Goal: Task Accomplishment & Management: Complete application form

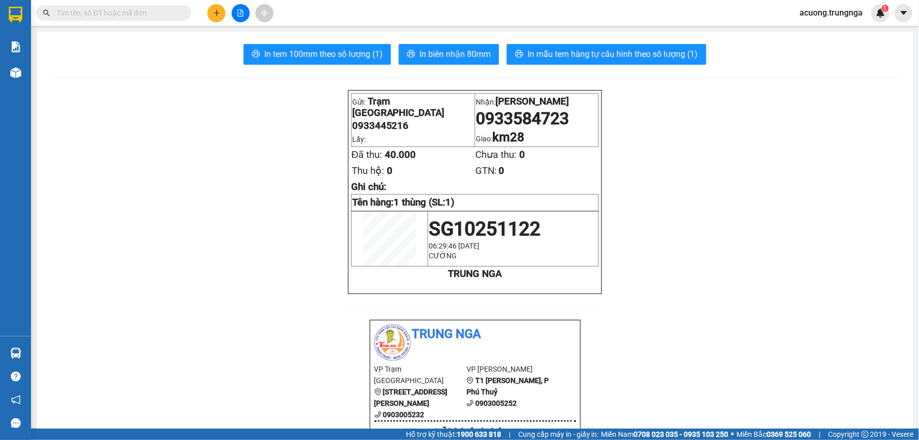
click at [149, 11] on input "text" at bounding box center [118, 12] width 122 height 11
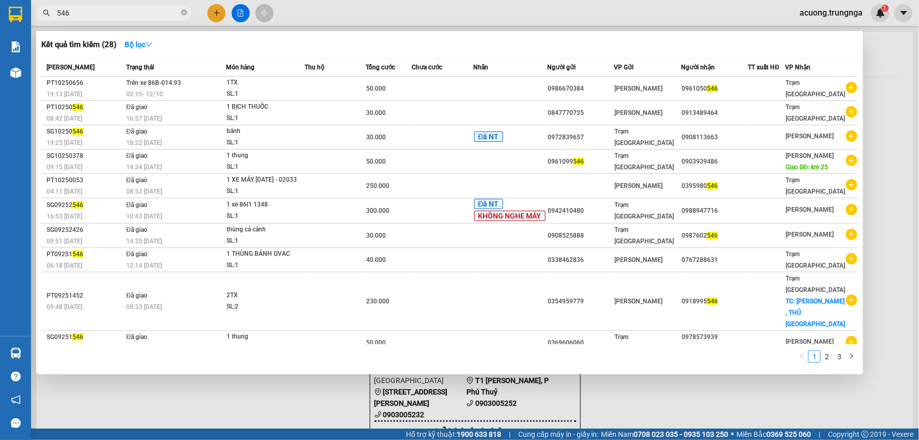
type input "546"
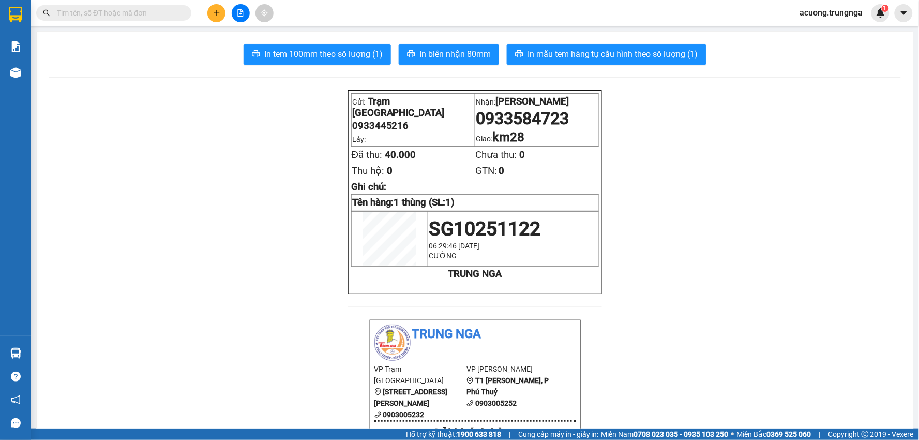
click at [177, 14] on input "text" at bounding box center [118, 12] width 122 height 11
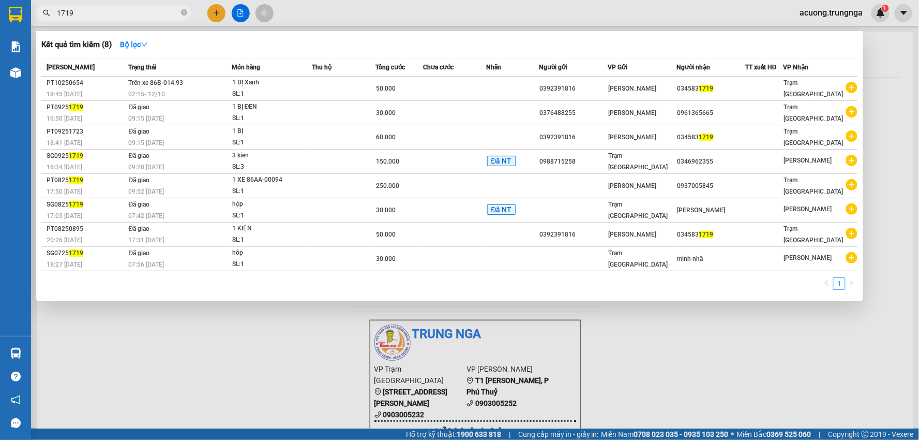
type input "1719"
click at [892, 248] on div at bounding box center [459, 220] width 919 height 440
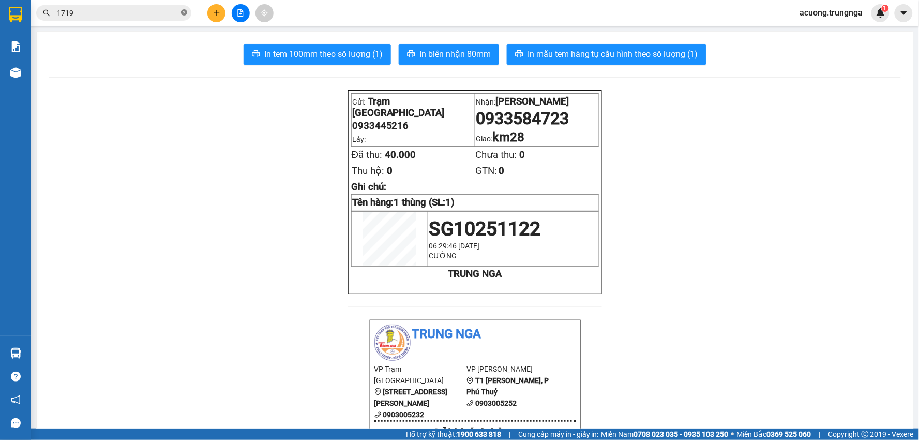
click at [186, 17] on span at bounding box center [184, 13] width 6 height 10
click at [221, 12] on button at bounding box center [216, 13] width 18 height 18
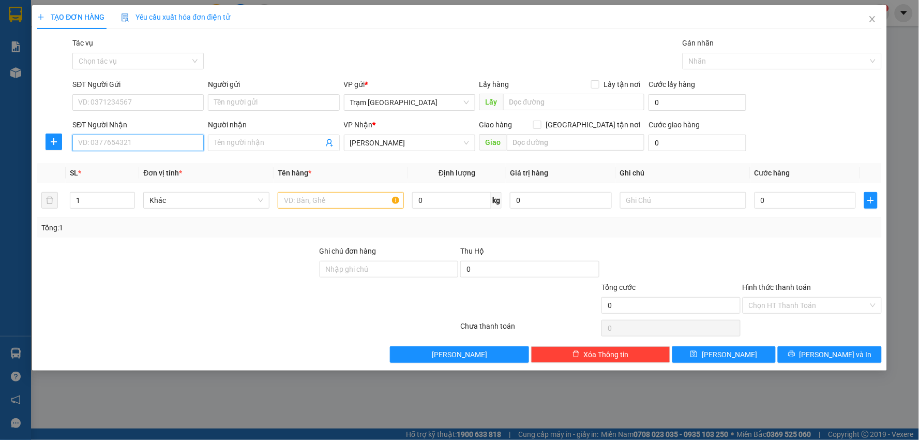
click at [130, 141] on input "SĐT Người Nhận" at bounding box center [137, 142] width 131 height 17
click at [242, 141] on input "Người nhận" at bounding box center [268, 142] width 109 height 11
type input "a khánh"
drag, startPoint x: 122, startPoint y: 202, endPoint x: 127, endPoint y: 199, distance: 6.5
click at [123, 200] on div "1" at bounding box center [102, 200] width 65 height 17
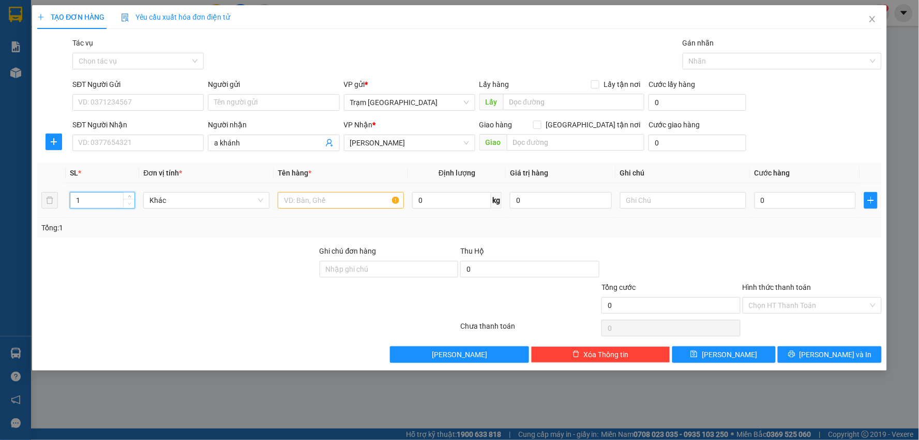
drag, startPoint x: 112, startPoint y: 200, endPoint x: 123, endPoint y: 201, distance: 10.9
click at [112, 201] on input "1" at bounding box center [102, 200] width 64 height 16
type input "2"
click at [296, 202] on input "text" at bounding box center [341, 200] width 126 height 17
type input "thùng"
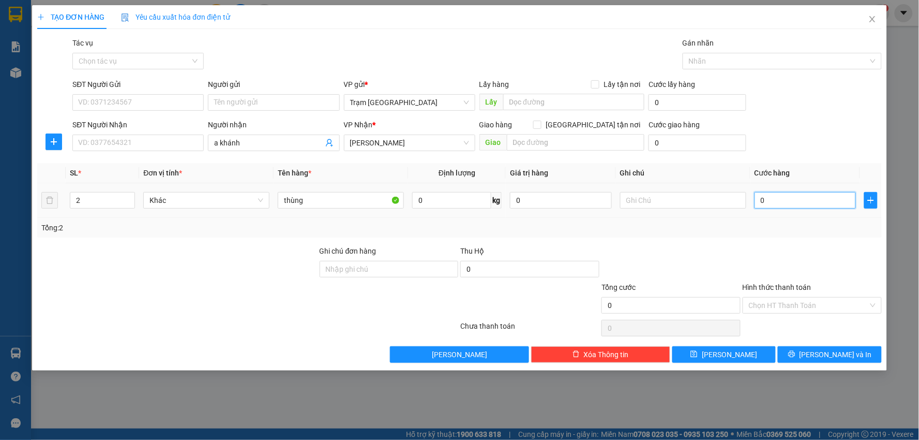
click at [788, 204] on input "0" at bounding box center [806, 200] width 102 height 17
type input "005"
type input "5"
type input "0.050"
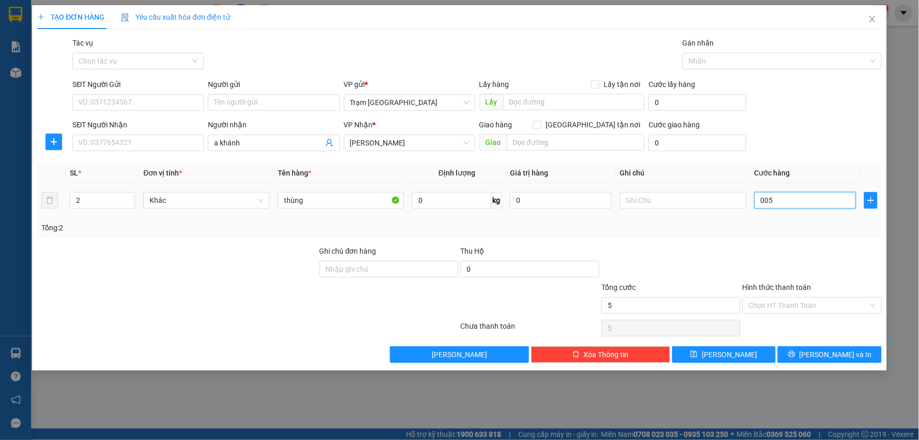
type input "50"
type input "50.000"
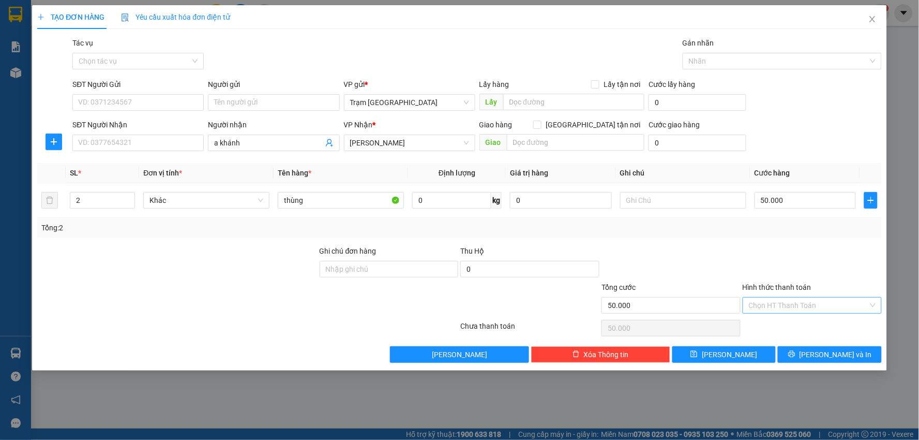
drag, startPoint x: 772, startPoint y: 251, endPoint x: 846, endPoint y: 302, distance: 90.0
click at [774, 250] on div at bounding box center [812, 263] width 141 height 36
click at [826, 353] on span "[PERSON_NAME] và In" at bounding box center [836, 354] width 72 height 11
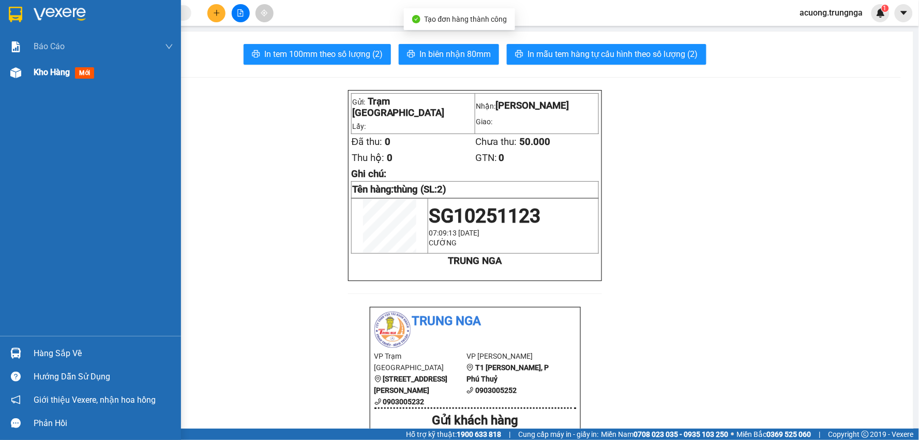
drag, startPoint x: 33, startPoint y: 70, endPoint x: 42, endPoint y: 82, distance: 14.8
click at [34, 69] on span "Kho hàng" at bounding box center [52, 72] width 36 height 10
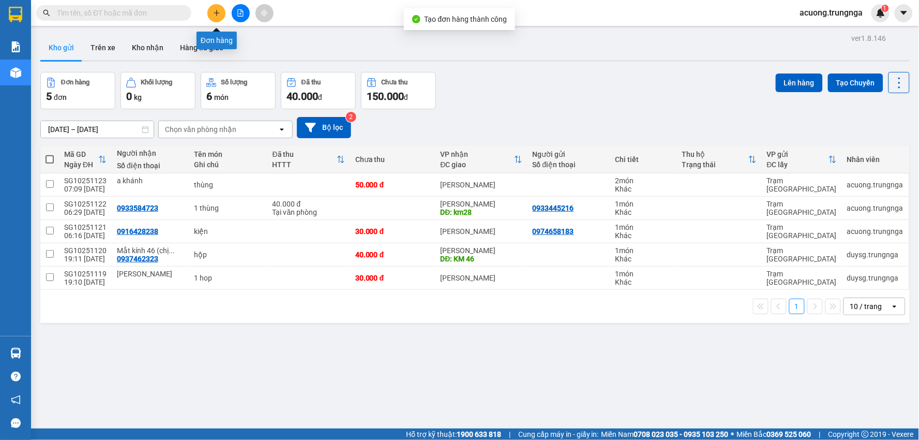
click at [216, 10] on icon "plus" at bounding box center [216, 13] width 1 height 6
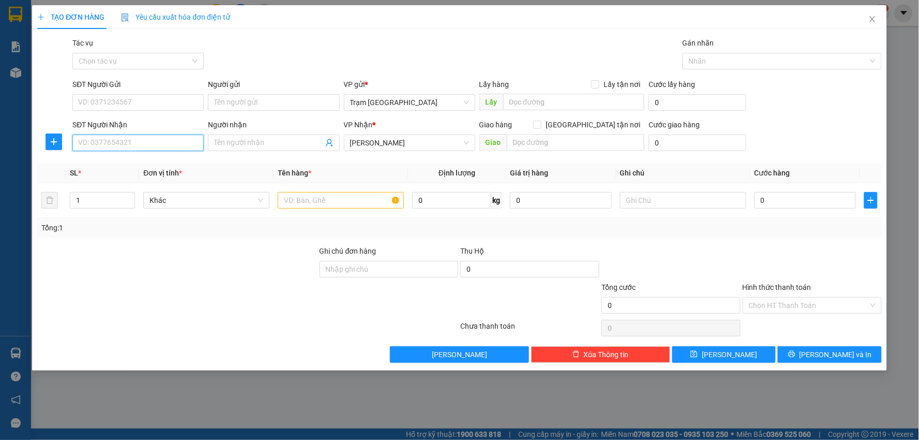
click at [159, 143] on input "SĐT Người Nhận" at bounding box center [137, 142] width 131 height 17
type input "0938550364"
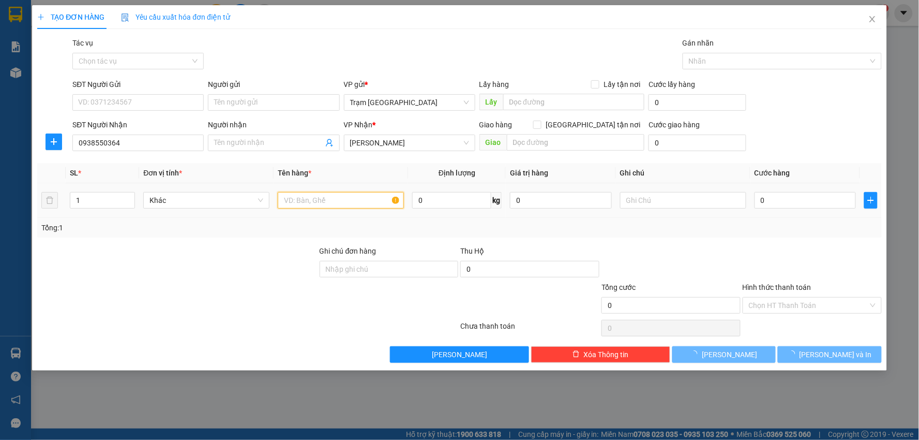
click at [362, 195] on input "text" at bounding box center [341, 200] width 126 height 17
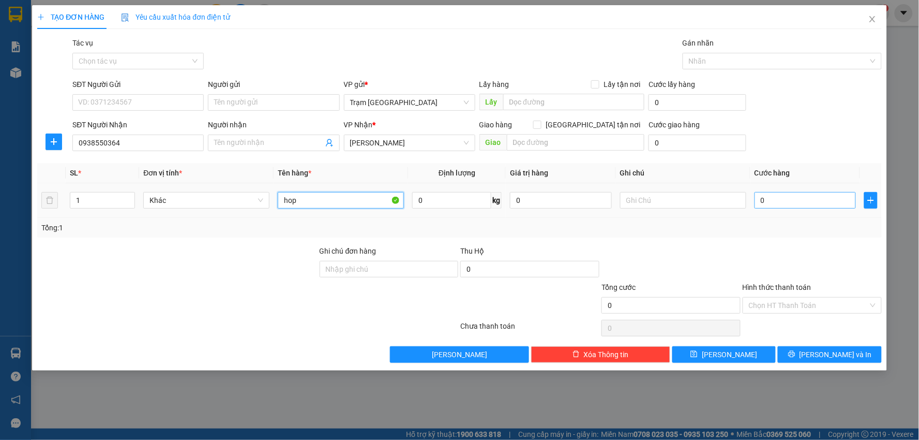
type input "hop"
click at [803, 201] on input "0" at bounding box center [806, 200] width 102 height 17
type input "003"
type input "3"
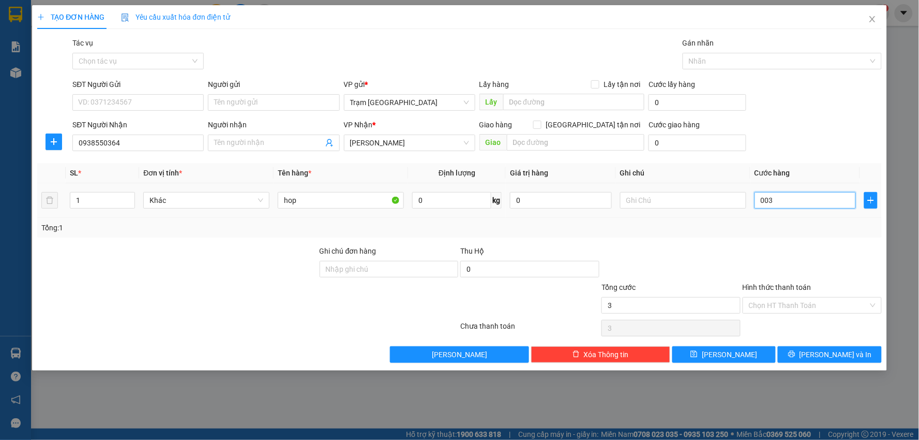
type input "0.030"
type input "30"
type input "30.000"
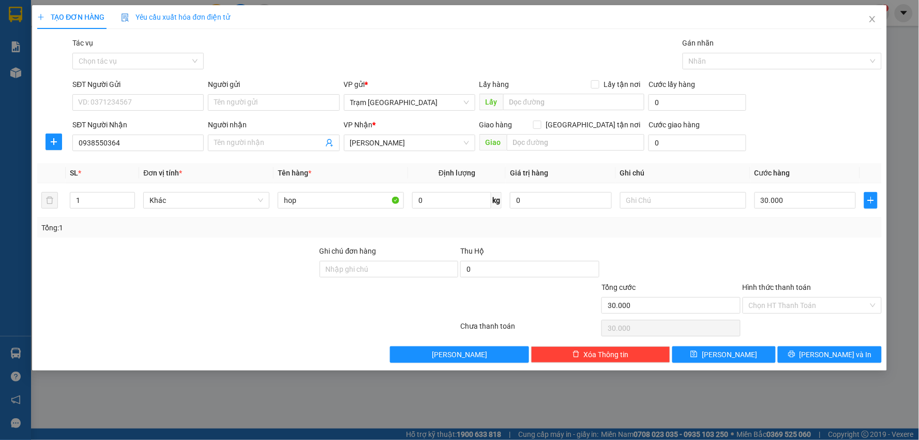
drag, startPoint x: 781, startPoint y: 227, endPoint x: 797, endPoint y: 284, distance: 60.0
click at [781, 228] on div "Tổng: 1" at bounding box center [459, 227] width 836 height 11
click at [796, 297] on input "Hình thức thanh toán" at bounding box center [808, 305] width 119 height 16
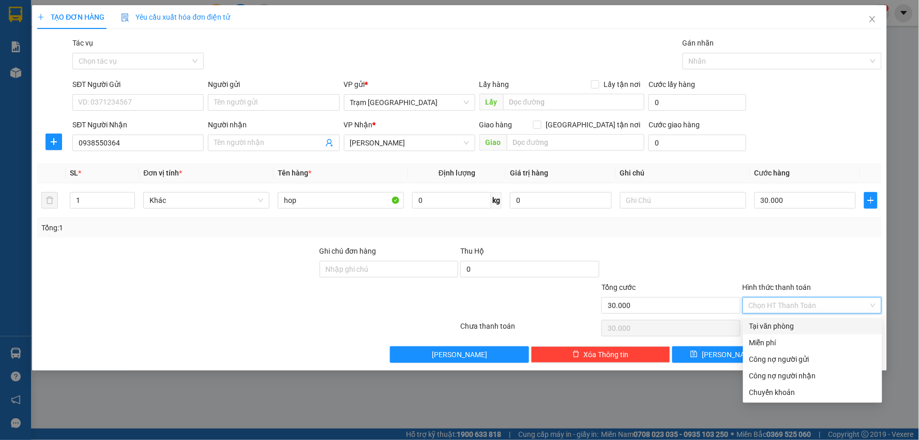
click at [799, 321] on div "Tại văn phòng" at bounding box center [812, 325] width 127 height 11
type input "0"
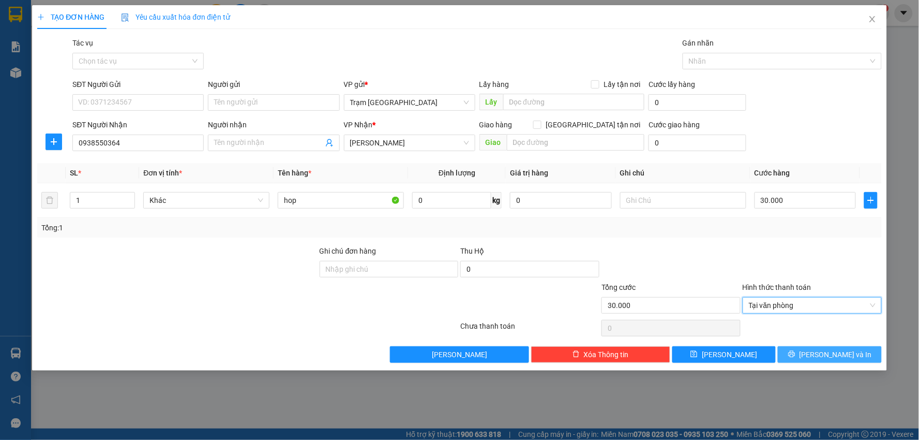
click at [826, 350] on span "[PERSON_NAME] và In" at bounding box center [836, 354] width 72 height 11
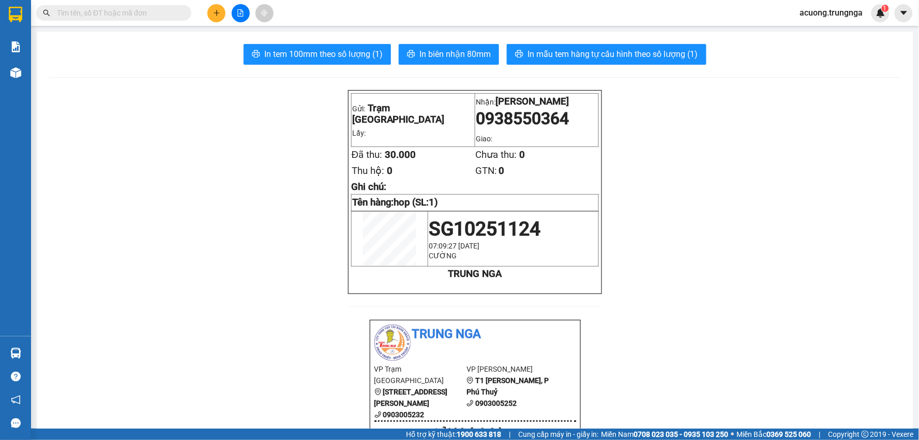
click at [128, 7] on input "text" at bounding box center [118, 12] width 122 height 11
click at [213, 9] on icon "plus" at bounding box center [216, 12] width 7 height 7
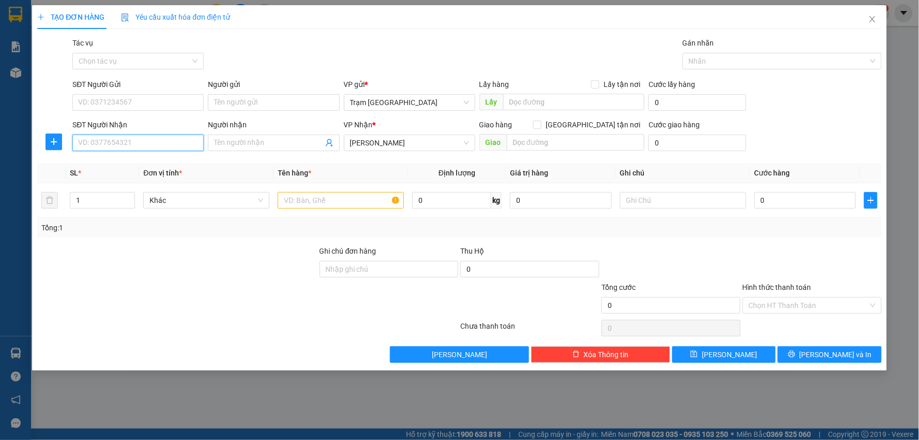
click at [154, 145] on input "SĐT Người Nhận" at bounding box center [137, 142] width 131 height 17
type input "0987373007"
click at [117, 197] on input "1" at bounding box center [102, 200] width 64 height 16
click at [145, 134] on input "0987373007" at bounding box center [137, 142] width 131 height 17
click at [230, 142] on input "Người nhận" at bounding box center [268, 142] width 109 height 11
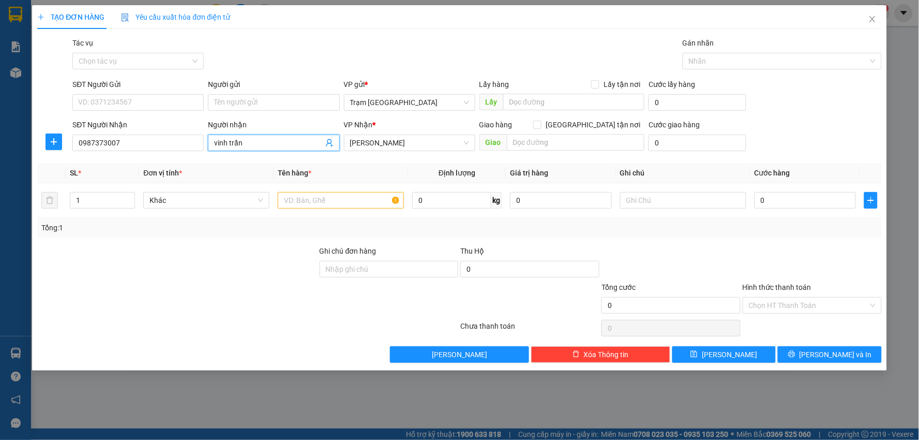
type input "vinh trần"
click at [215, 255] on div at bounding box center [177, 263] width 282 height 36
click at [138, 137] on input "0987373007" at bounding box center [137, 142] width 131 height 17
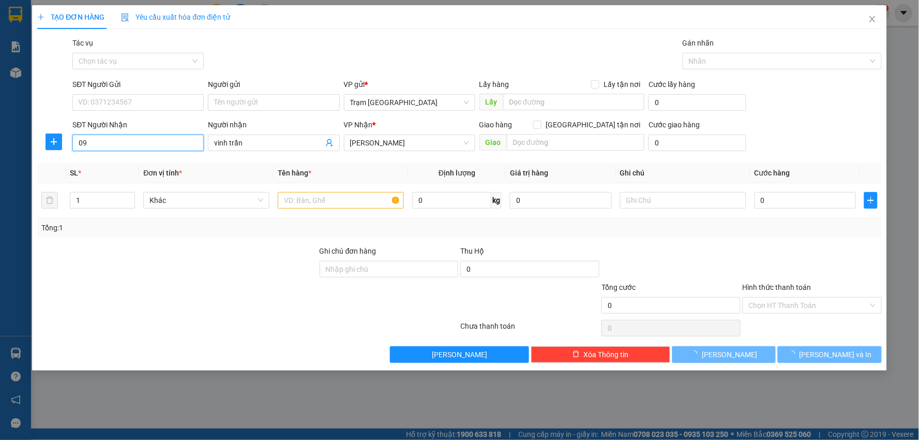
type input "0"
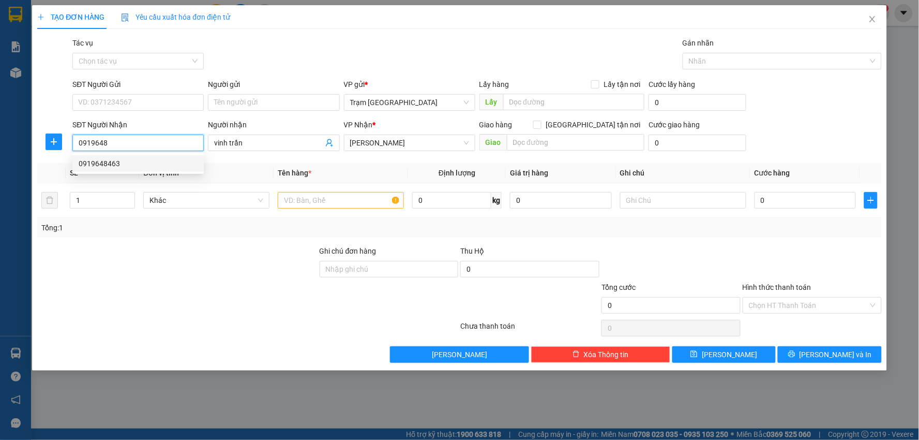
click at [117, 161] on div "0919648463" at bounding box center [138, 163] width 119 height 11
type input "0919648463"
type input "40 LE DUAN"
type input "240.000"
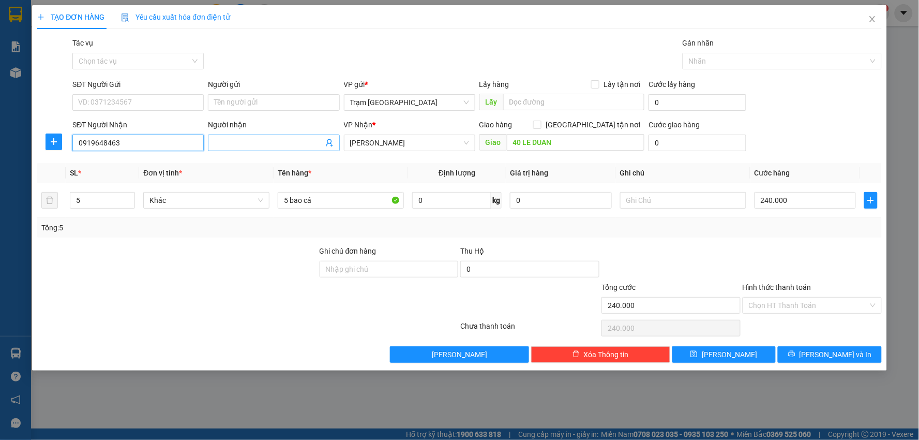
type input "0919648463"
click at [251, 142] on input "Người nhận" at bounding box center [268, 142] width 109 height 11
type input "vinh trần"
click at [95, 203] on input "5" at bounding box center [102, 200] width 64 height 16
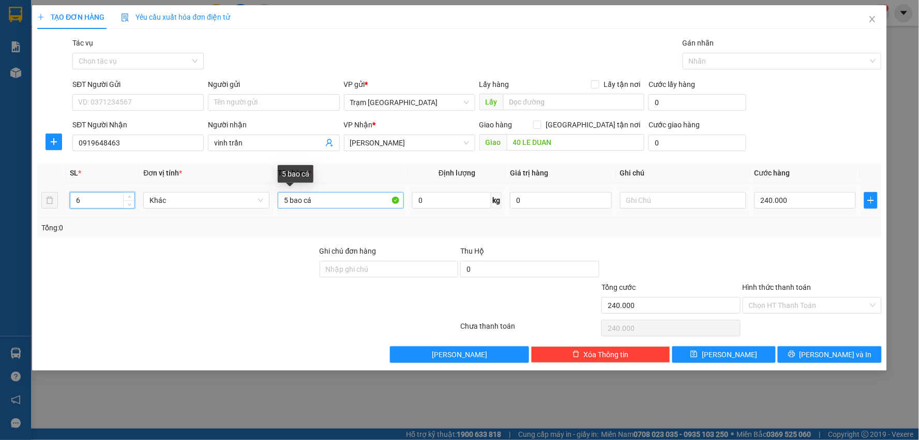
type input "6"
click at [290, 201] on input "5 bao cá" at bounding box center [341, 200] width 126 height 17
type input "6 bao cá"
click at [790, 203] on input "240.000" at bounding box center [806, 200] width 102 height 17
type input "0"
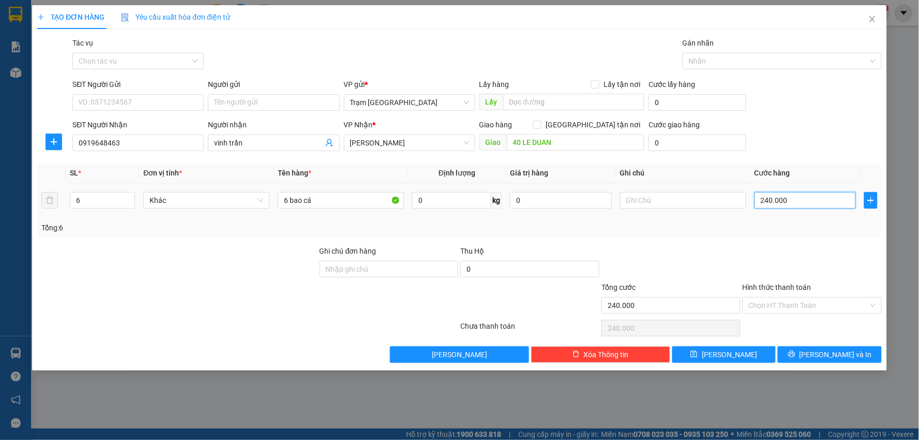
type input "0"
type input "3"
type input "003"
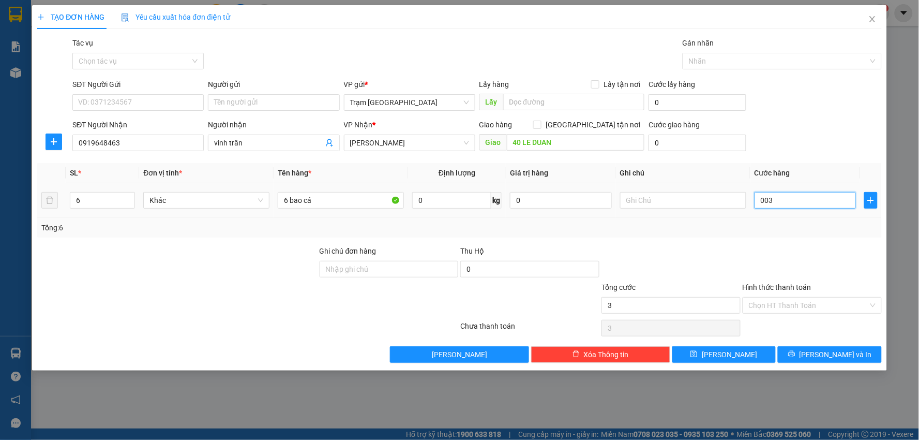
type input "30"
type input "0.030"
type input "300"
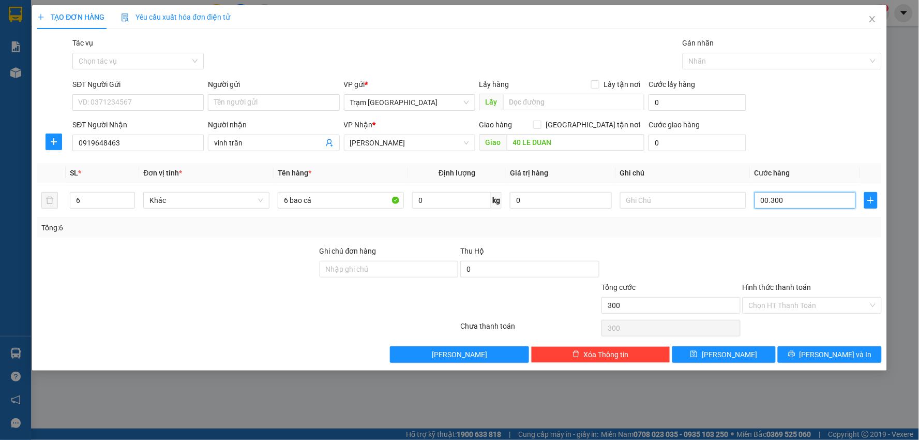
type input "00.300"
click at [810, 239] on div "Transit Pickup Surcharge Ids Transit Deliver Surcharge Ids Transit Deliver Surc…" at bounding box center [459, 199] width 845 height 325
type input "300.000"
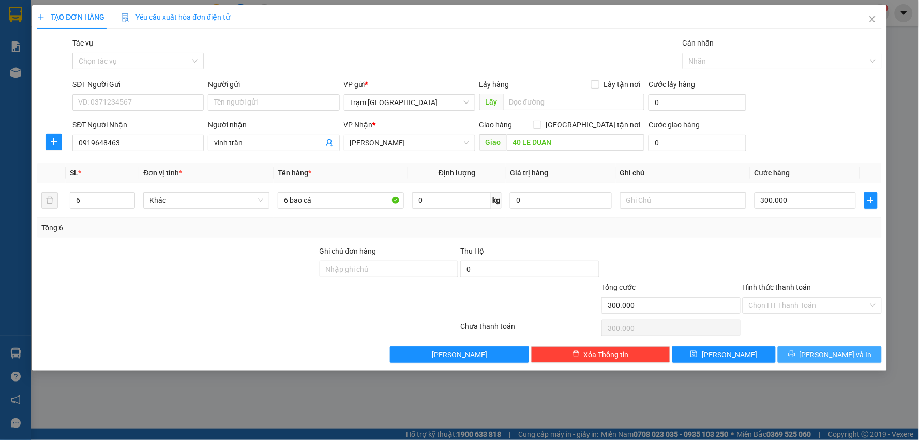
click at [825, 357] on span "[PERSON_NAME] và In" at bounding box center [836, 354] width 72 height 11
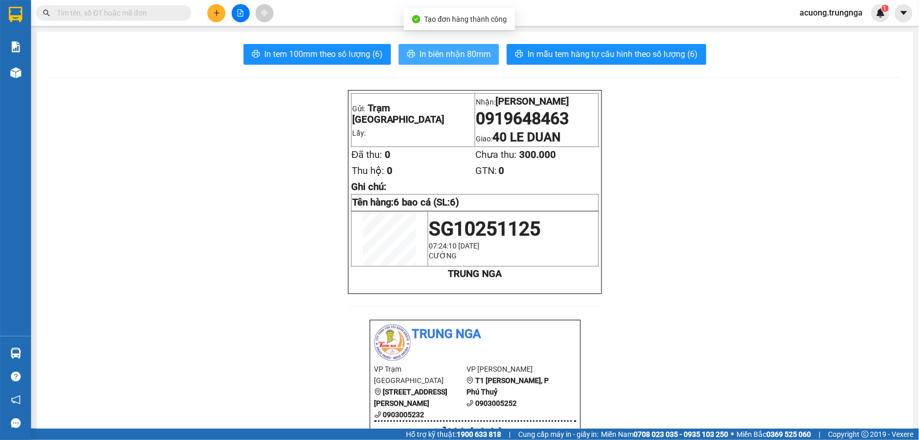
click at [423, 57] on span "In biên nhận 80mm" at bounding box center [454, 54] width 71 height 13
click at [137, 16] on input "text" at bounding box center [118, 12] width 122 height 11
click at [213, 13] on icon "plus" at bounding box center [216, 12] width 7 height 7
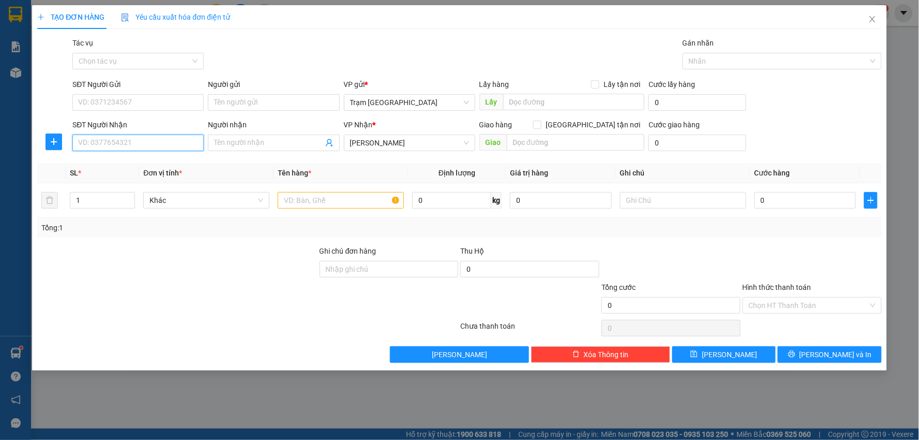
click at [133, 138] on input "SĐT Người Nhận" at bounding box center [137, 142] width 131 height 17
type input "0919262033"
click at [145, 104] on input "SĐT Người Gửi" at bounding box center [137, 102] width 131 height 17
type input "0943202655"
click at [329, 200] on input "text" at bounding box center [341, 200] width 126 height 17
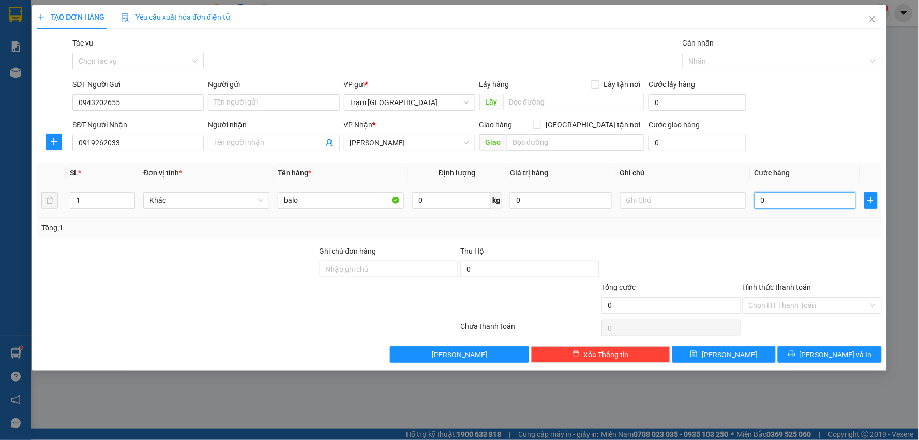
click at [776, 204] on input "0" at bounding box center [806, 200] width 102 height 17
click at [340, 199] on input "balo" at bounding box center [341, 200] width 126 height 17
type input "balo quần áo"
click at [814, 202] on input "0" at bounding box center [806, 200] width 102 height 17
click at [707, 194] on input "text" at bounding box center [683, 200] width 126 height 17
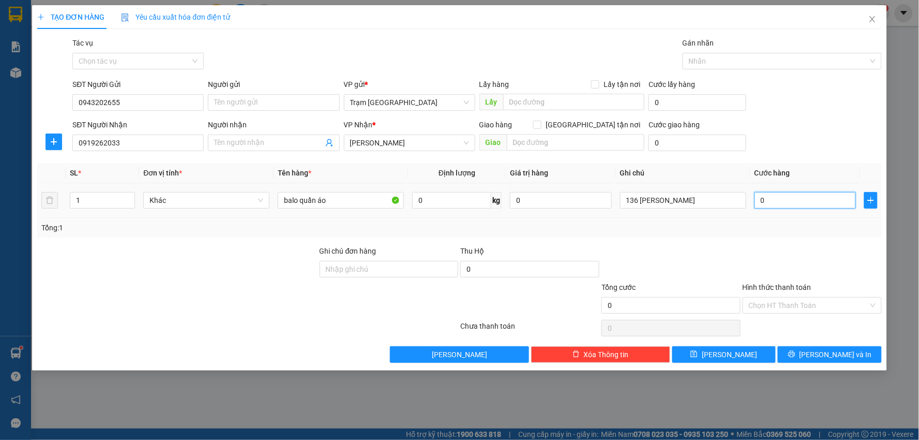
click at [781, 200] on input "0" at bounding box center [806, 200] width 102 height 17
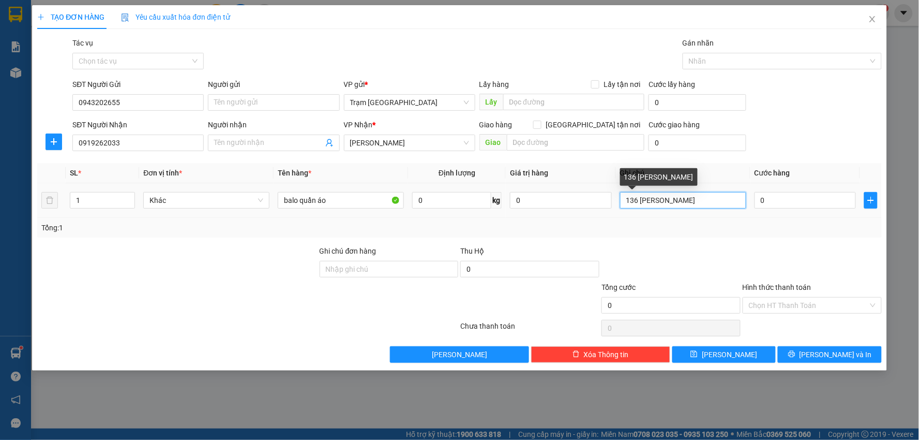
click at [712, 199] on input "136 [PERSON_NAME]" at bounding box center [683, 200] width 126 height 17
type input "136 trần phú 50.000k"
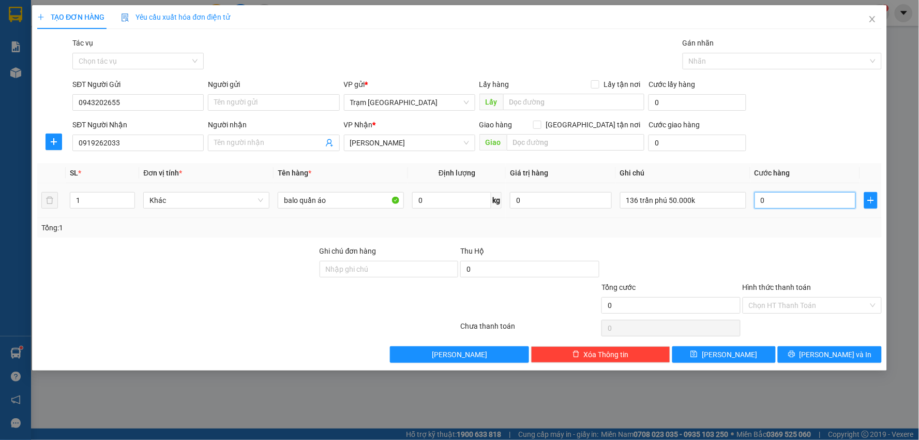
click at [769, 197] on input "0" at bounding box center [806, 200] width 102 height 17
type input "005"
type input "5"
type input "0.050"
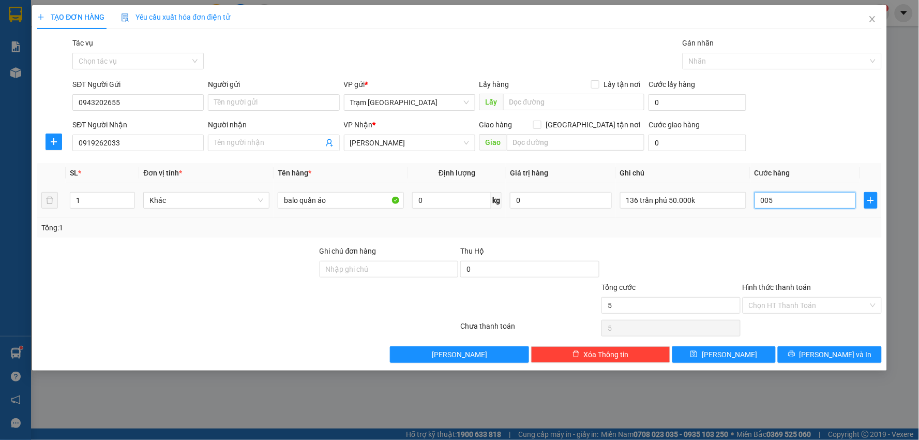
type input "50"
type input "50.000"
click at [780, 232] on div "Tổng: 1" at bounding box center [459, 227] width 836 height 11
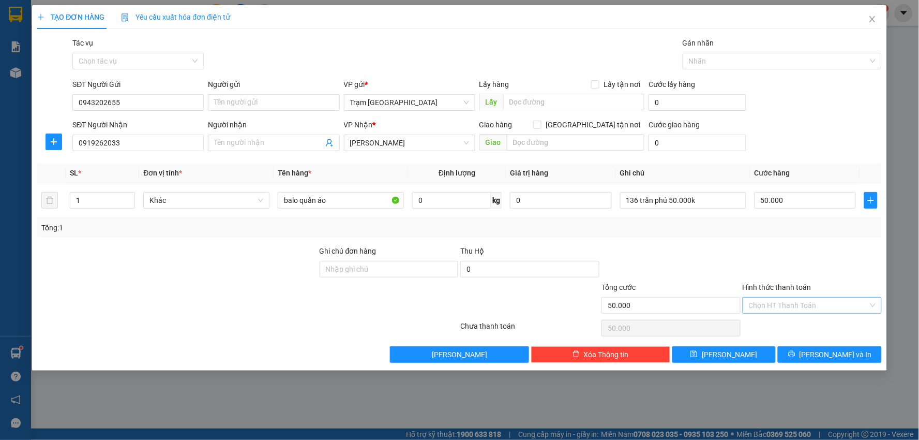
click at [800, 303] on input "Hình thức thanh toán" at bounding box center [808, 305] width 119 height 16
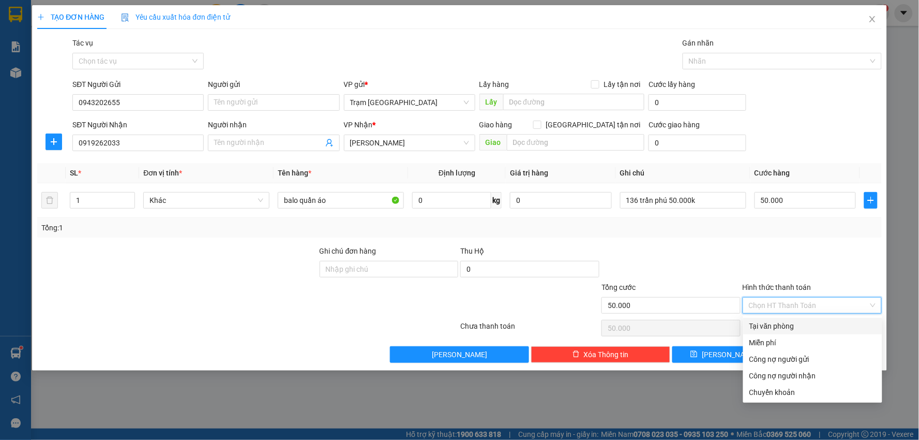
click at [804, 326] on div "Tại văn phòng" at bounding box center [812, 325] width 127 height 11
type input "0"
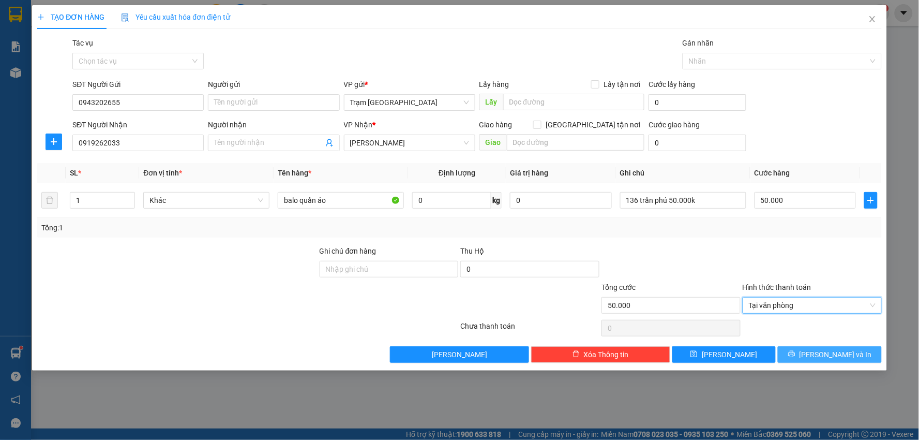
click at [838, 358] on span "[PERSON_NAME] và In" at bounding box center [836, 354] width 72 height 11
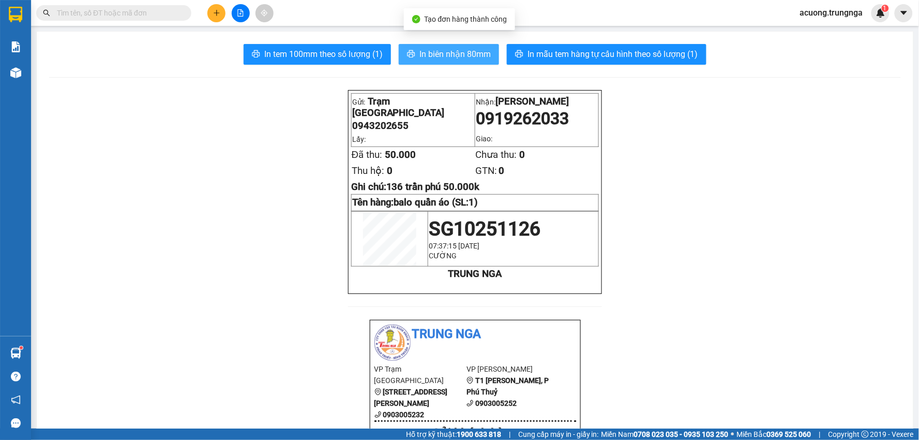
click at [468, 53] on span "In biên nhận 80mm" at bounding box center [454, 54] width 71 height 13
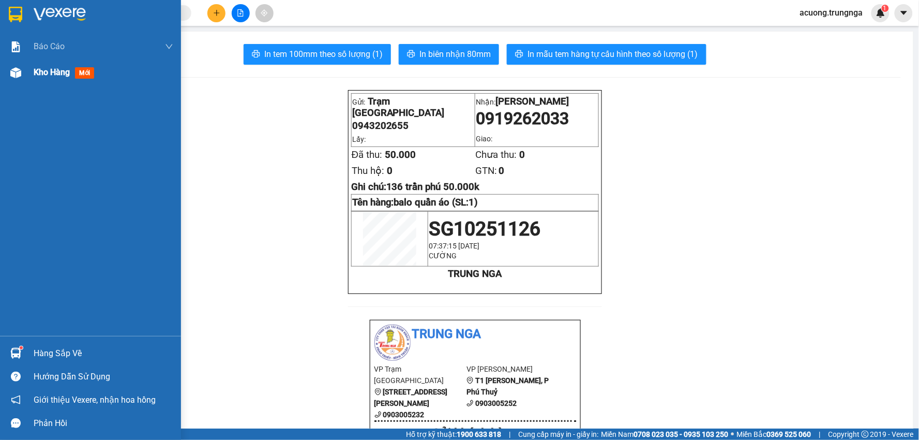
click at [35, 76] on span "Kho hàng" at bounding box center [52, 72] width 36 height 10
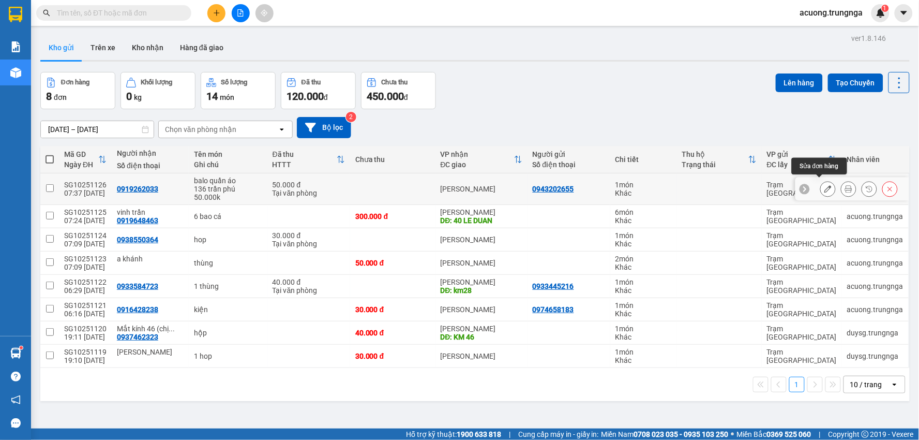
click at [824, 188] on icon at bounding box center [827, 188] width 7 height 7
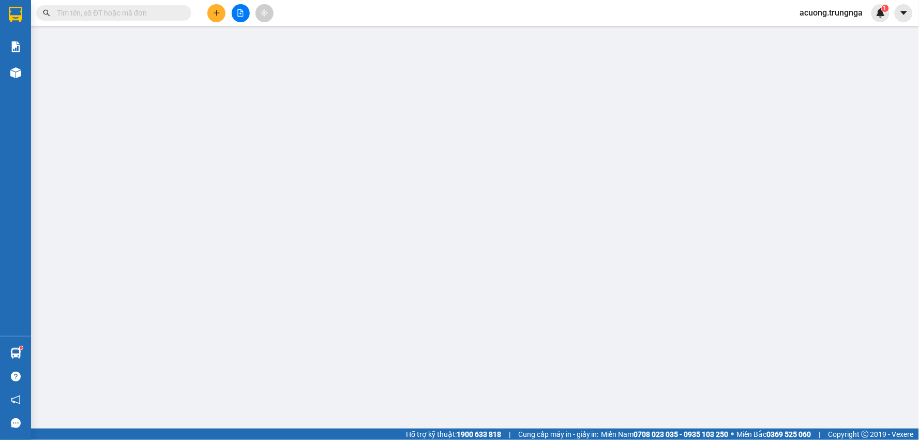
type input "0943202655"
type input "0919262033"
type input "50.000"
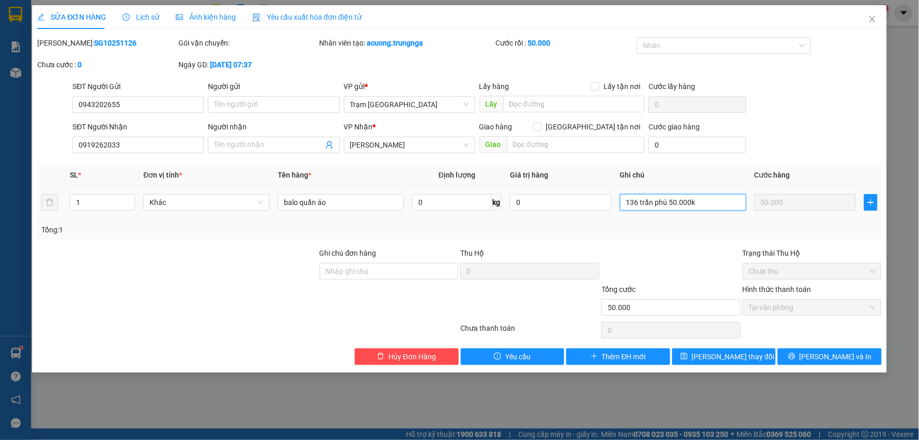
click at [709, 201] on input "136 trần phú 50.000k" at bounding box center [683, 202] width 126 height 17
type input "136 trần phú 50.000k khách ck"
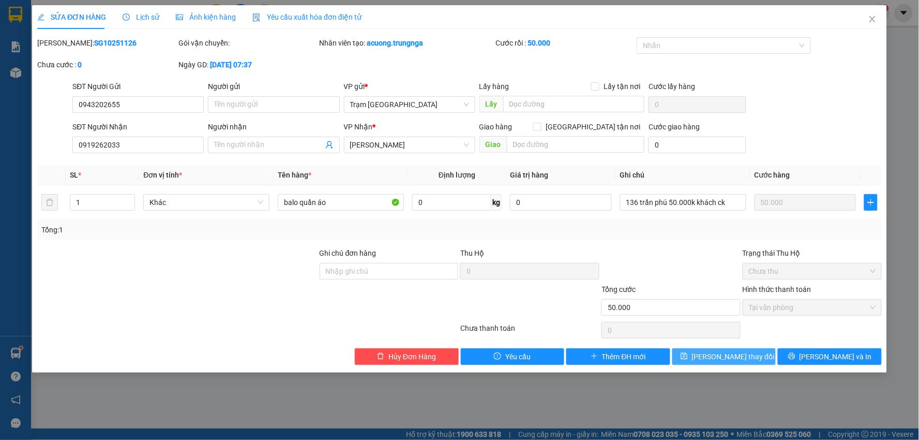
click at [756, 364] on button "[PERSON_NAME] thay đổi" at bounding box center [724, 356] width 104 height 17
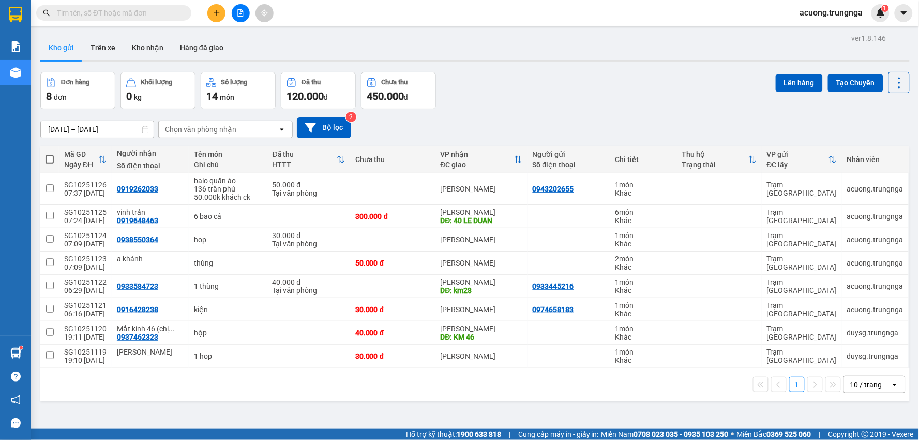
click at [218, 18] on button at bounding box center [216, 13] width 18 height 18
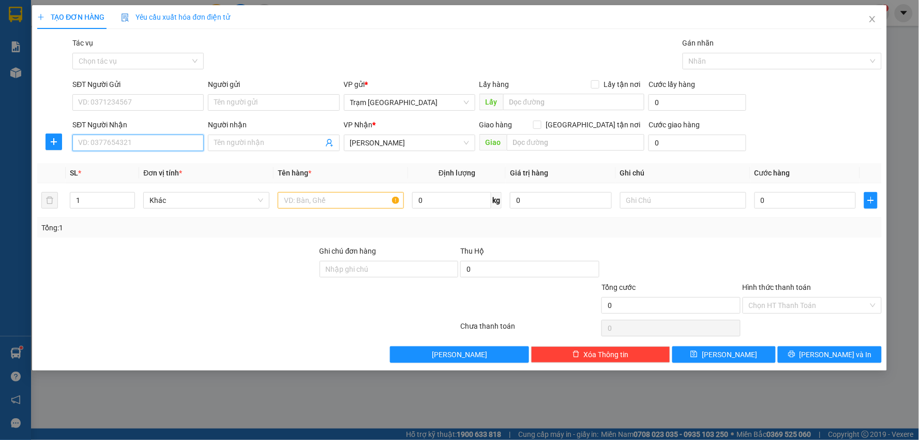
paste input "0394709374"
type input "0394709374"
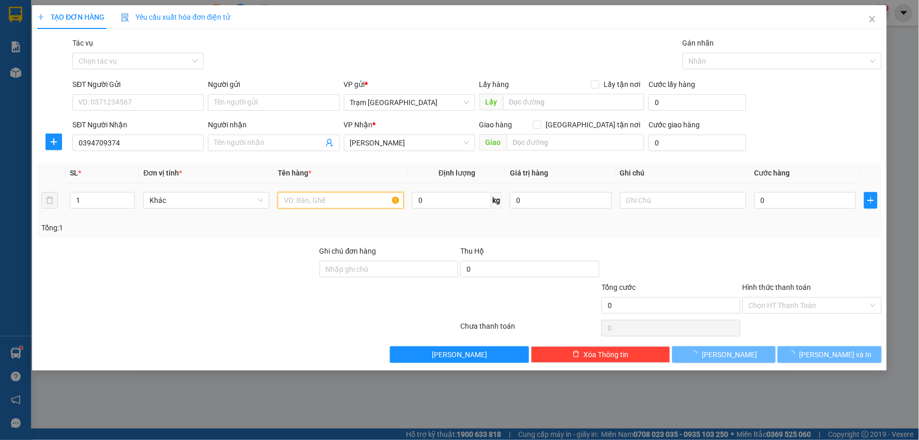
click at [299, 204] on input "text" at bounding box center [341, 200] width 126 height 17
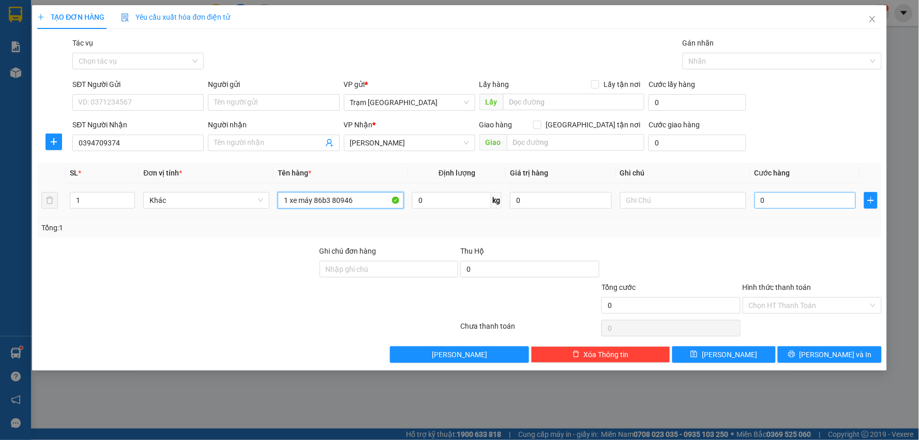
type input "1 xe máy 86b3 80946"
click at [799, 203] on input "0" at bounding box center [806, 200] width 102 height 17
type input "002"
type input "2"
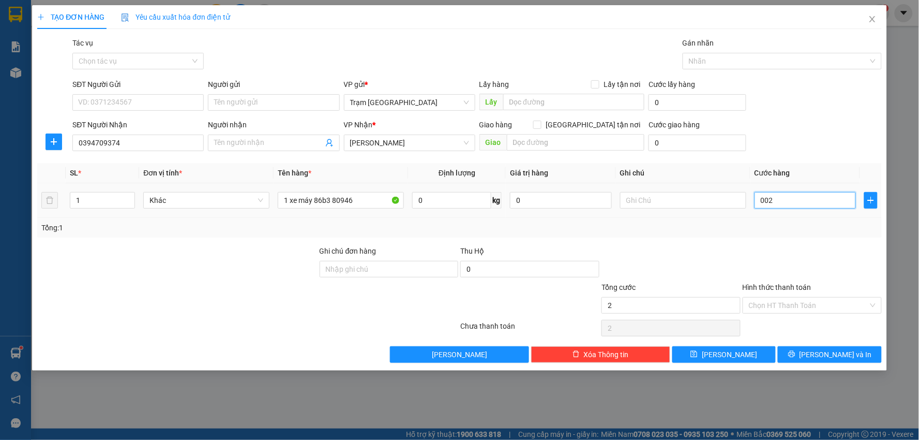
type input "0.025"
type input "25"
type input "00.250"
type input "250"
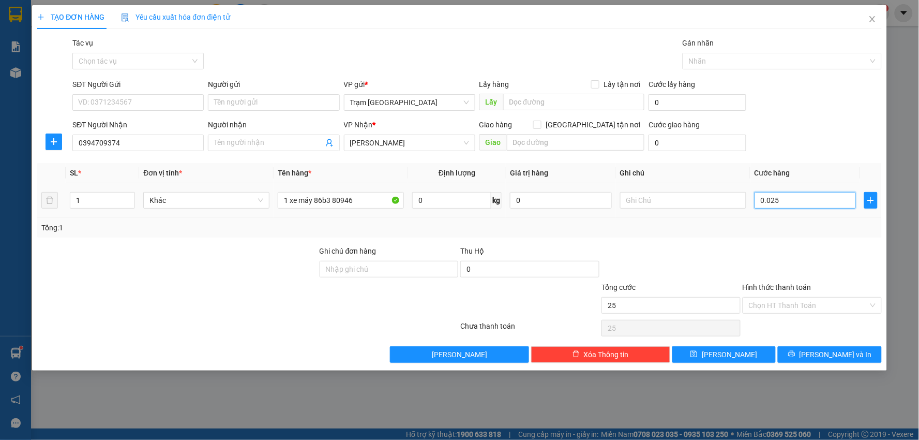
type input "250"
type input "250.000"
click at [800, 237] on div "Tổng: 1" at bounding box center [459, 228] width 845 height 20
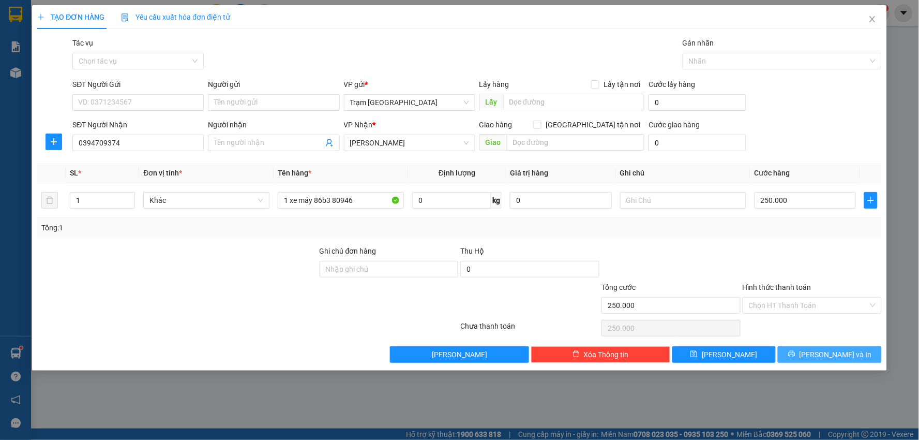
click at [826, 355] on span "[PERSON_NAME] và In" at bounding box center [836, 354] width 72 height 11
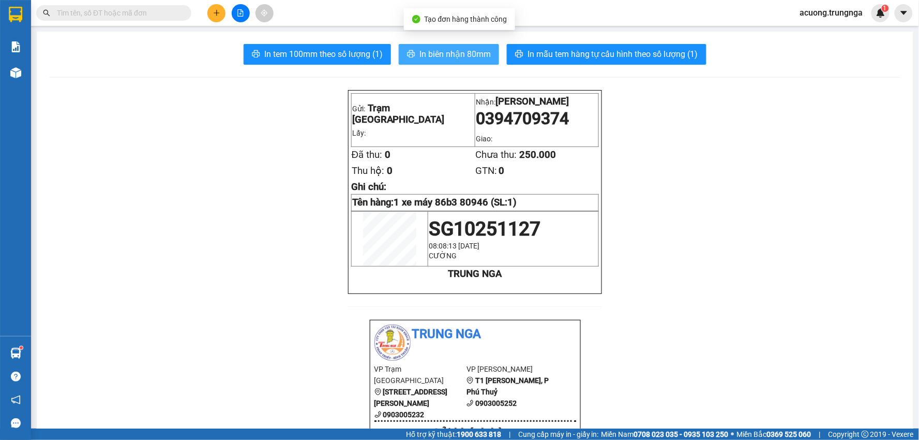
click at [456, 54] on span "In biên nhận 80mm" at bounding box center [454, 54] width 71 height 13
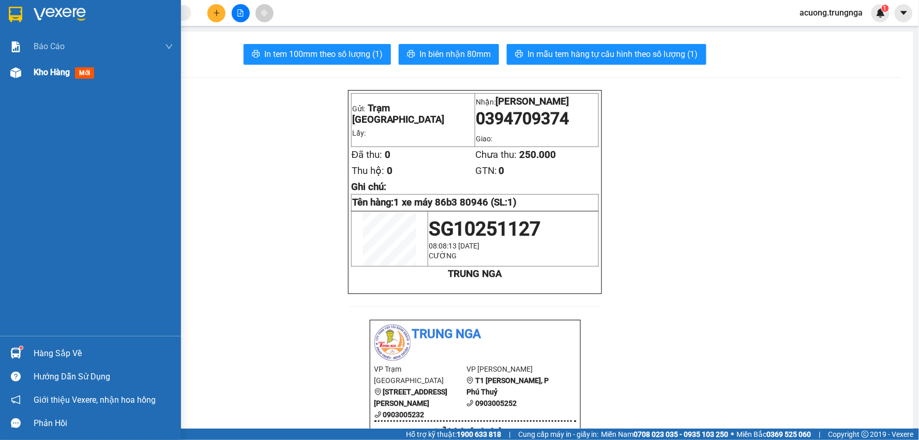
click at [54, 68] on span "Kho hàng" at bounding box center [52, 72] width 36 height 10
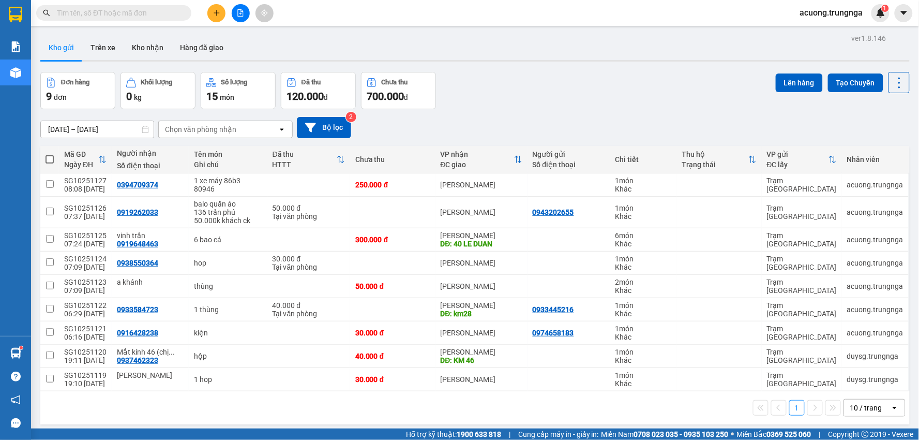
click at [223, 11] on button at bounding box center [216, 13] width 18 height 18
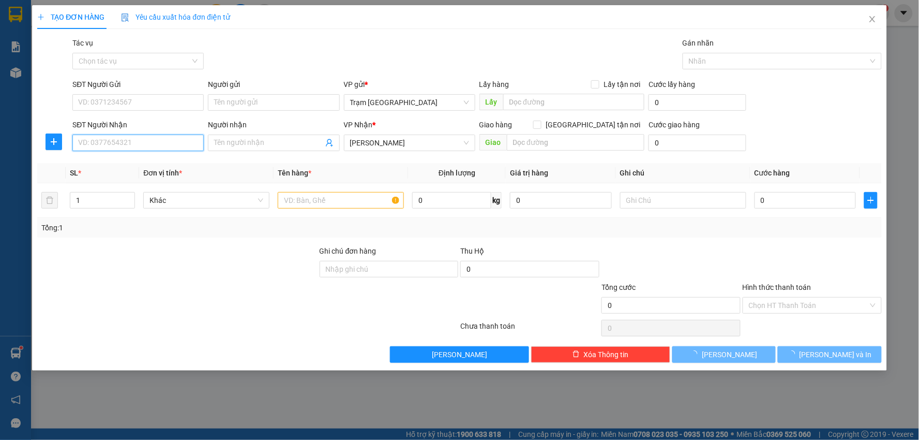
click at [158, 138] on input "SĐT Người Nhận" at bounding box center [137, 142] width 131 height 17
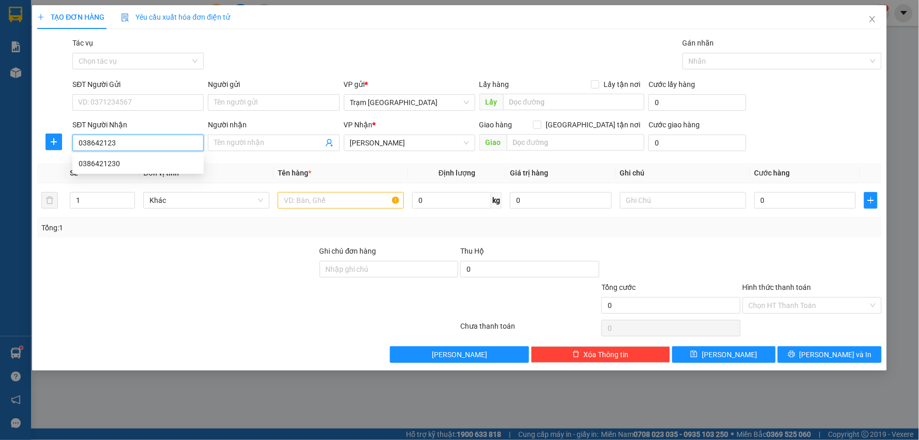
type input "0386421230"
click at [107, 165] on div "0386421230" at bounding box center [138, 163] width 119 height 11
type input "Km30"
type input "KM 30"
type input "70.000"
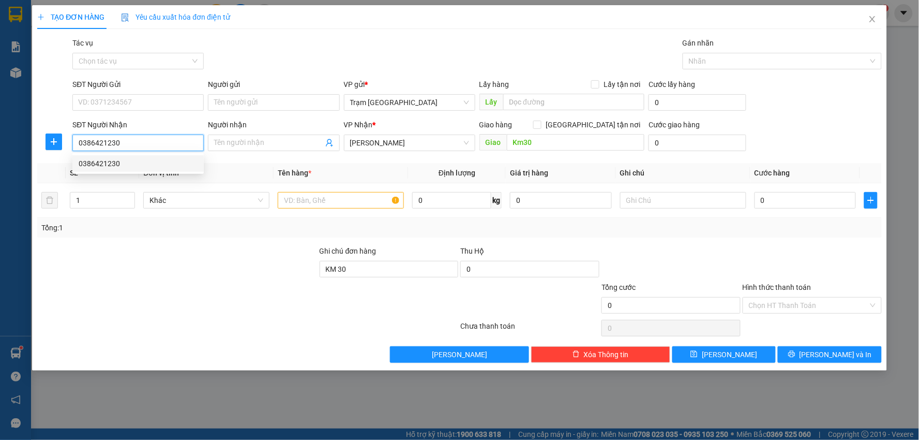
type input "70.000"
type input "0386421230"
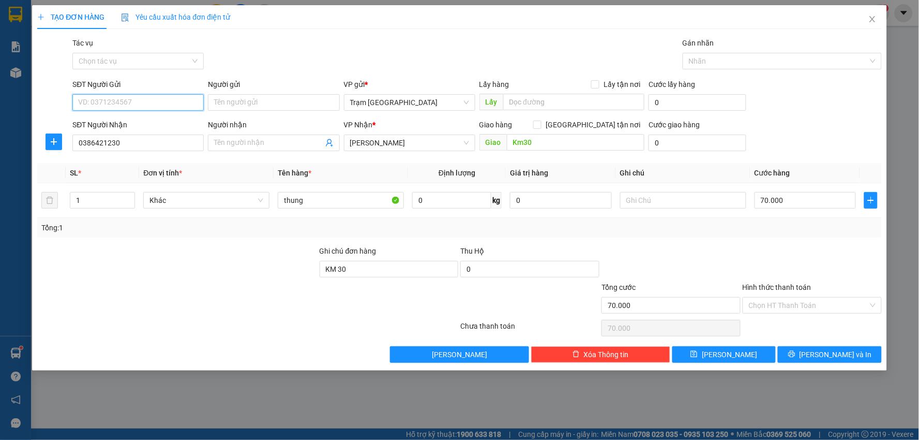
click at [142, 106] on input "SĐT Người Gửi" at bounding box center [137, 102] width 131 height 17
type input "0902384115"
click at [831, 359] on span "[PERSON_NAME] và In" at bounding box center [836, 354] width 72 height 11
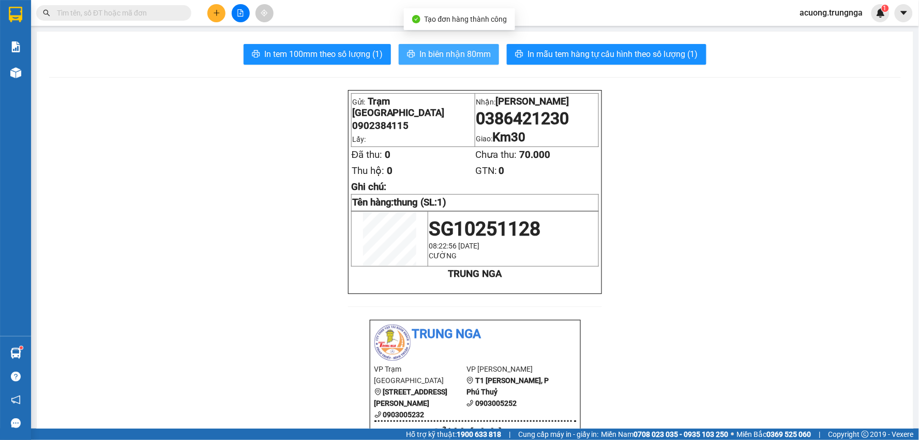
click at [463, 47] on button "In biên nhận 80mm" at bounding box center [449, 54] width 100 height 21
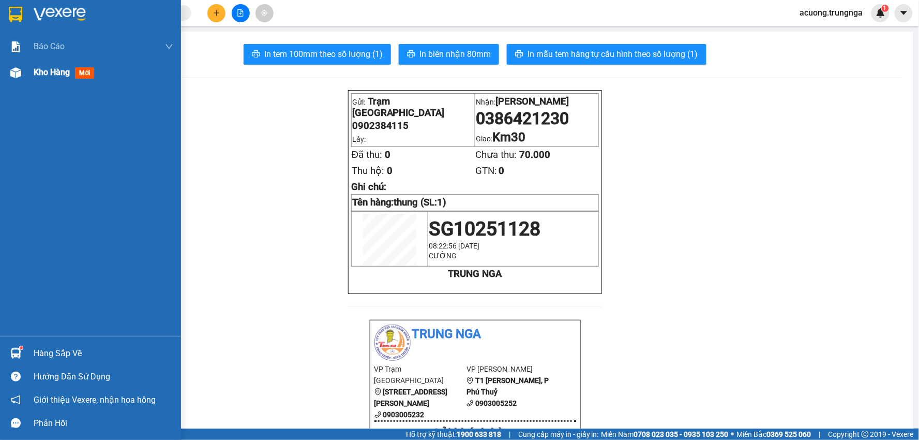
click at [38, 67] on span "Kho hàng" at bounding box center [52, 72] width 36 height 10
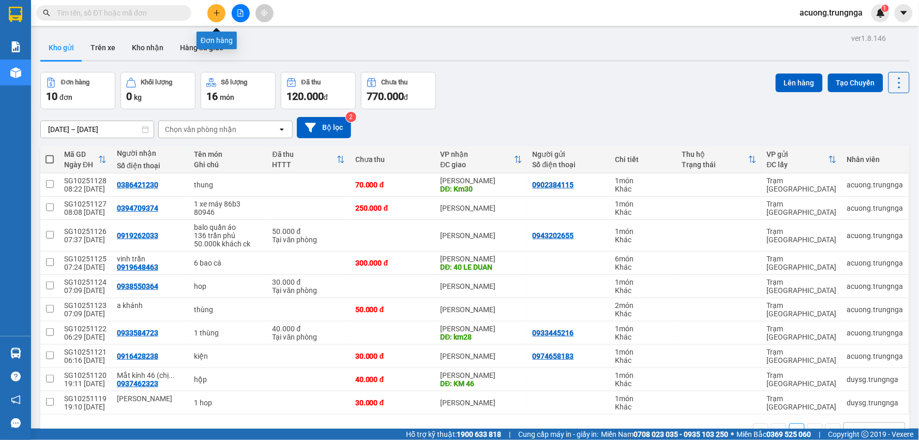
click at [218, 11] on icon "plus" at bounding box center [216, 12] width 7 height 7
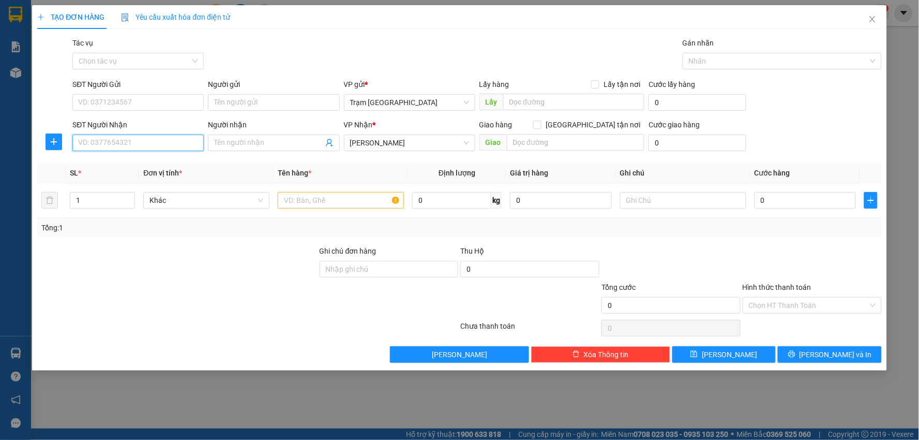
click at [119, 136] on input "SĐT Người Nhận" at bounding box center [137, 142] width 131 height 17
type input "0988857369"
click at [108, 163] on div "0988857369 - Đăng Duy" at bounding box center [138, 163] width 119 height 11
type input "Đăng Duy"
type input "Anh Thịnh"
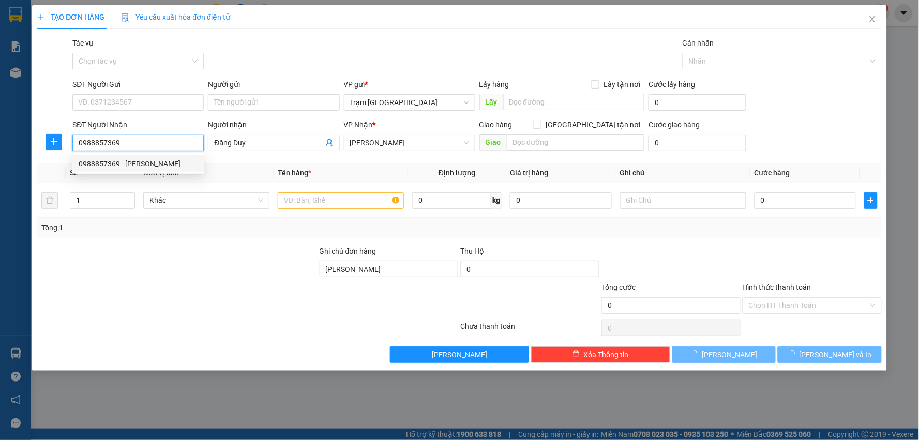
type input "50.000"
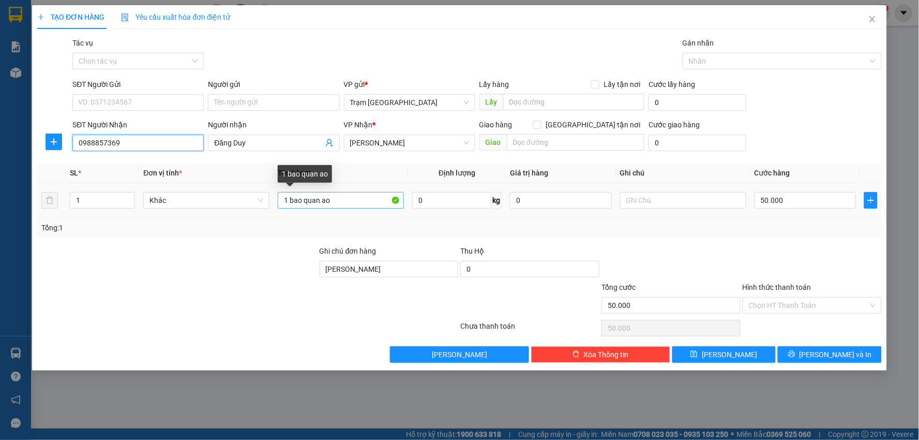
type input "0988857369"
click at [349, 205] on input "1 bao quan ao" at bounding box center [341, 200] width 126 height 17
type input "1 bao"
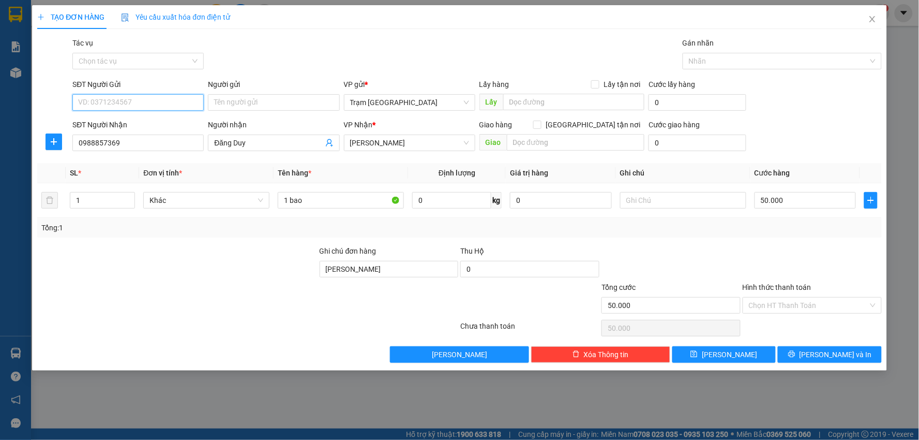
click at [143, 95] on input "SĐT Người Gửi" at bounding box center [137, 102] width 131 height 17
type input "0918271674"
click at [825, 360] on button "[PERSON_NAME] và In" at bounding box center [830, 354] width 104 height 17
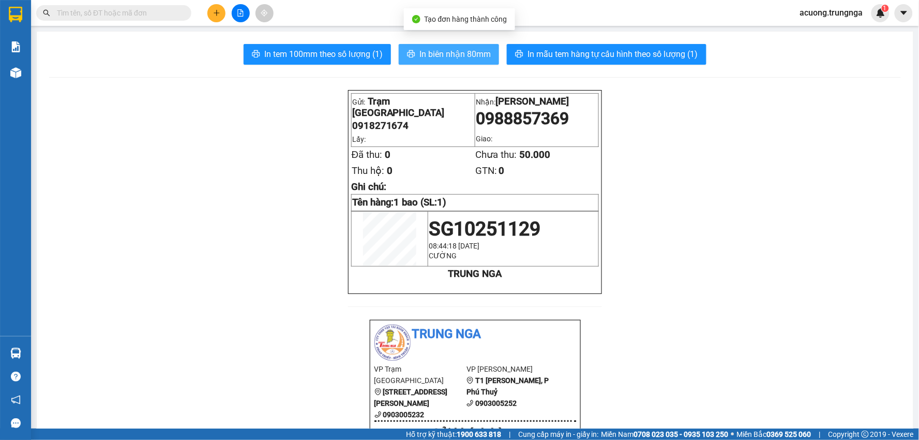
click at [438, 48] on span "In biên nhận 80mm" at bounding box center [454, 54] width 71 height 13
click at [189, 8] on span at bounding box center [113, 13] width 155 height 16
click at [210, 17] on button at bounding box center [216, 13] width 18 height 18
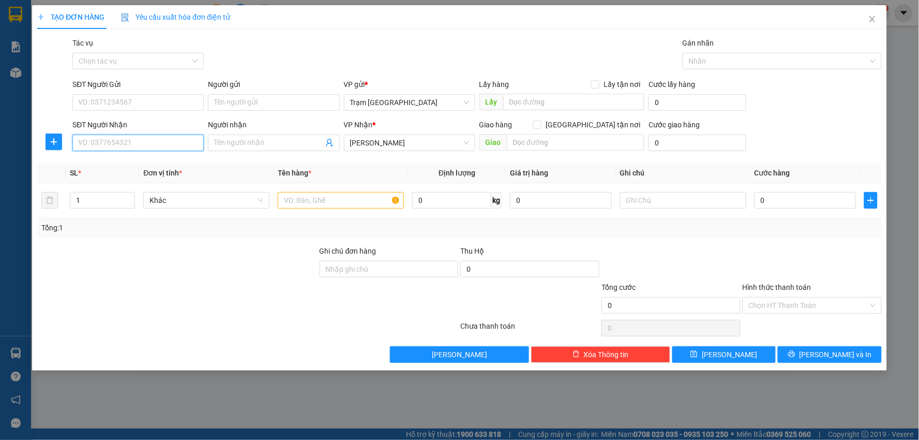
click at [112, 143] on input "SĐT Người Nhận" at bounding box center [137, 142] width 131 height 17
type input "0948949295"
click at [110, 162] on div "0948949295" at bounding box center [138, 163] width 119 height 11
type input "30.000"
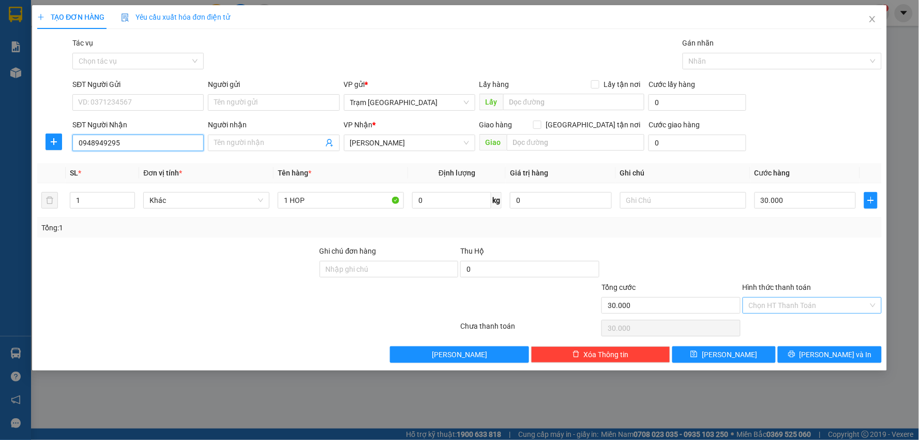
drag, startPoint x: 808, startPoint y: 296, endPoint x: 808, endPoint y: 311, distance: 14.5
click at [808, 296] on div "Hình thức thanh toán Chọn HT Thanh Toán" at bounding box center [812, 299] width 139 height 36
type input "0948949295"
click at [806, 310] on input "Hình thức thanh toán" at bounding box center [808, 305] width 119 height 16
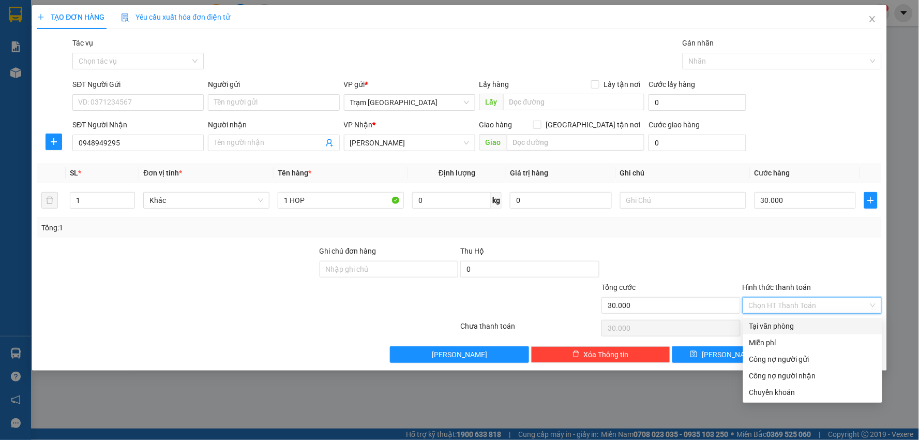
click at [800, 327] on div "Tại văn phòng" at bounding box center [812, 325] width 127 height 11
type input "0"
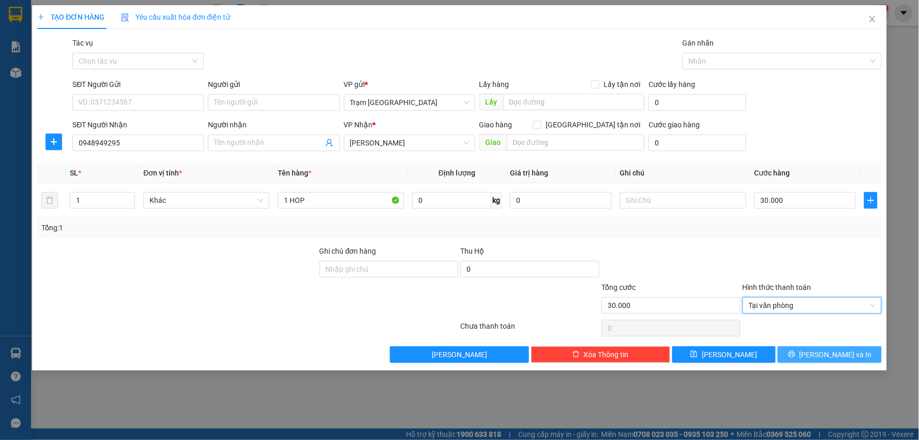
click at [832, 355] on span "[PERSON_NAME] và In" at bounding box center [836, 354] width 72 height 11
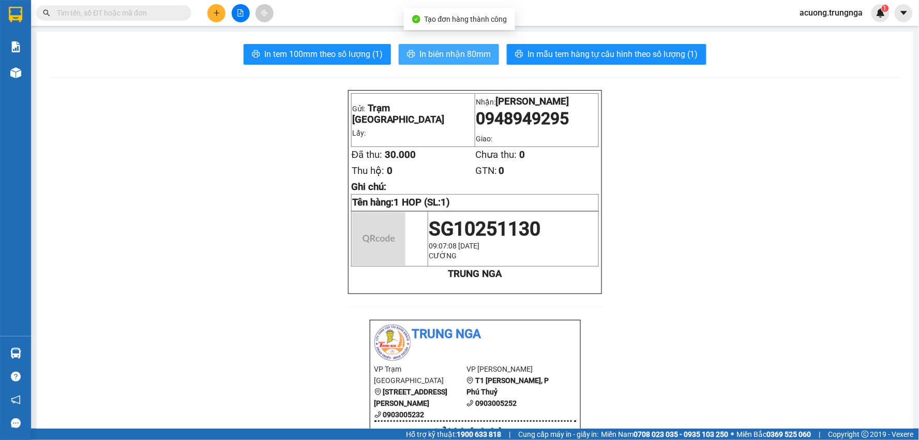
click at [460, 58] on span "In biên nhận 80mm" at bounding box center [454, 54] width 71 height 13
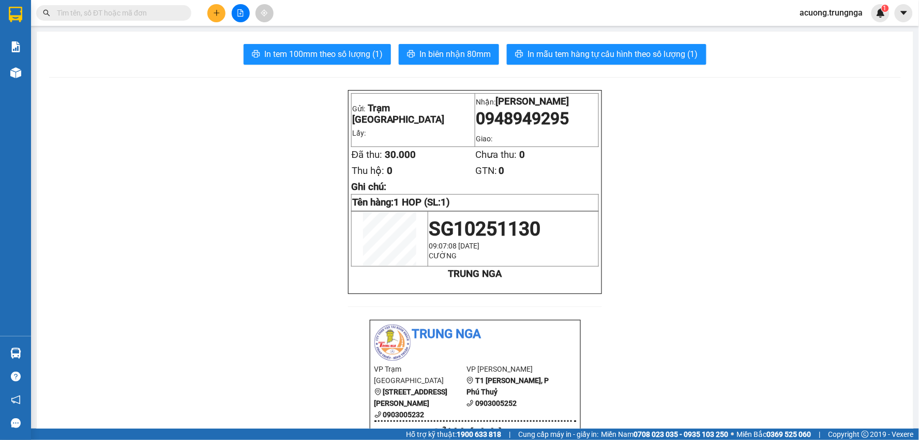
click at [215, 18] on button at bounding box center [216, 13] width 18 height 18
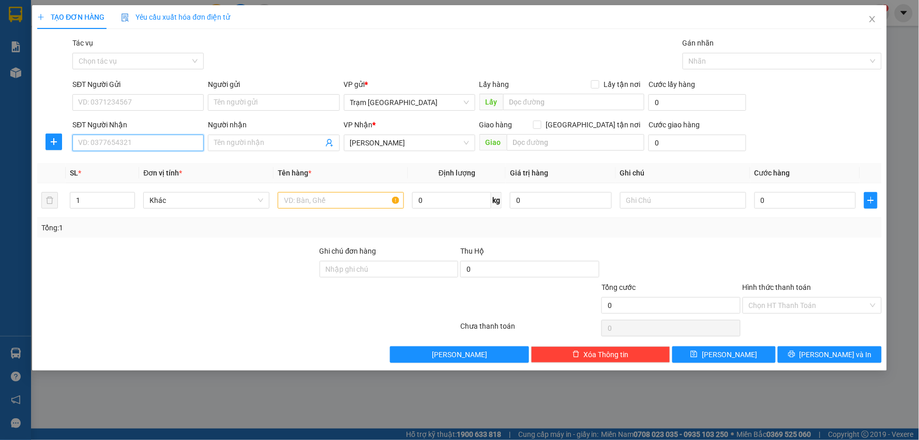
click at [182, 146] on input "SĐT Người Nhận" at bounding box center [137, 142] width 131 height 17
type input "0343143652"
click at [131, 108] on input "SĐT Người Gửi" at bounding box center [137, 102] width 131 height 17
type input "0354306549"
click at [96, 203] on input "1" at bounding box center [102, 200] width 64 height 16
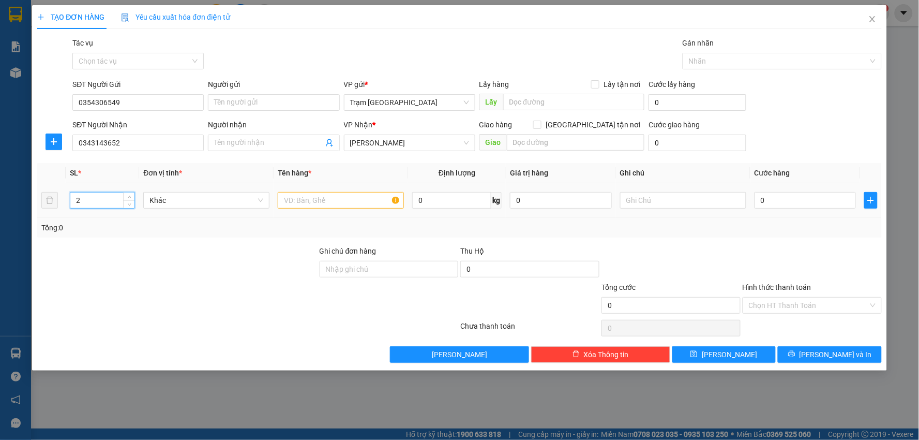
type input "2"
click at [317, 201] on input "text" at bounding box center [341, 200] width 126 height 17
type input "thùng"
click at [779, 207] on input "0" at bounding box center [806, 200] width 102 height 17
type input "008"
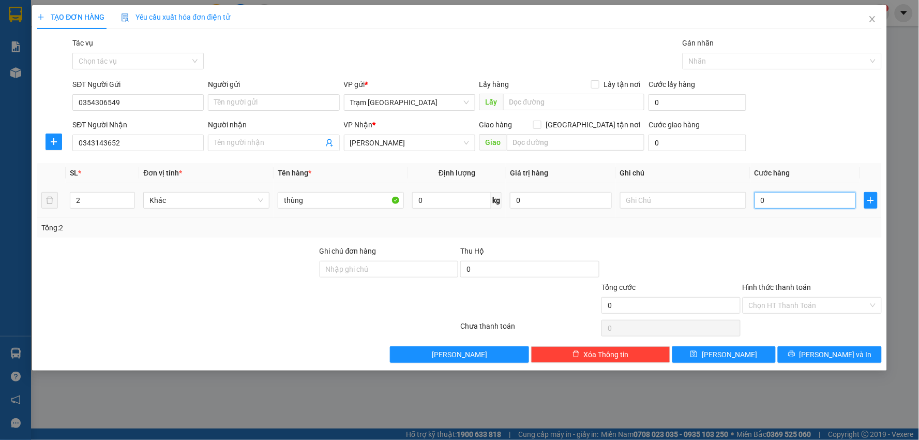
type input "8"
type input "0.080"
type input "80"
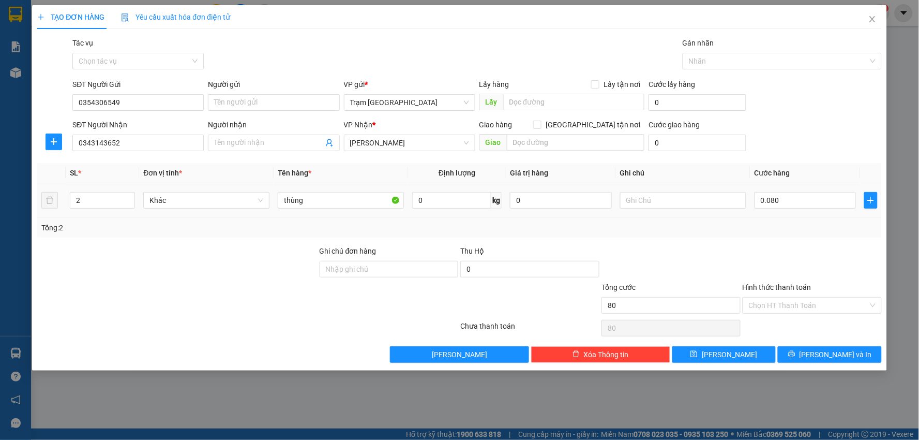
type input "80.000"
drag, startPoint x: 785, startPoint y: 258, endPoint x: 826, endPoint y: 314, distance: 70.3
click at [787, 258] on div at bounding box center [812, 263] width 141 height 36
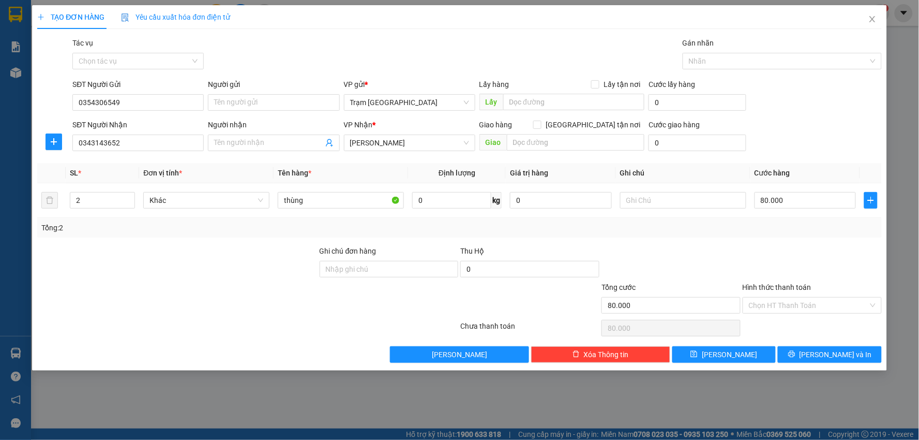
click at [813, 344] on div "Transit Pickup Surcharge Ids Transit Deliver Surcharge Ids Transit Deliver Surc…" at bounding box center [459, 199] width 845 height 325
click at [817, 347] on button "[PERSON_NAME] và In" at bounding box center [830, 354] width 104 height 17
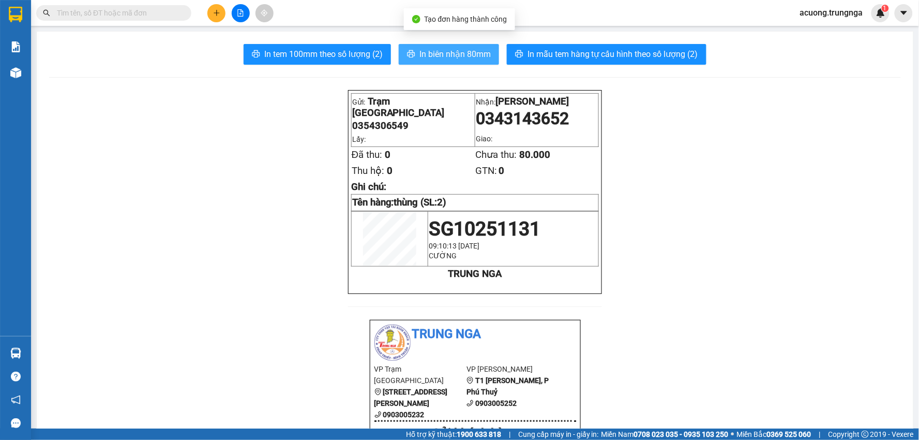
click at [456, 54] on span "In biên nhận 80mm" at bounding box center [454, 54] width 71 height 13
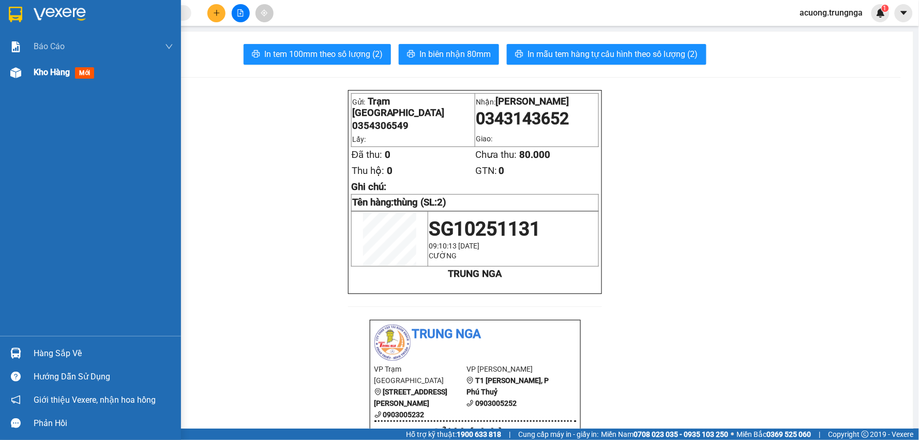
click at [58, 77] on span "Kho hàng" at bounding box center [52, 72] width 36 height 10
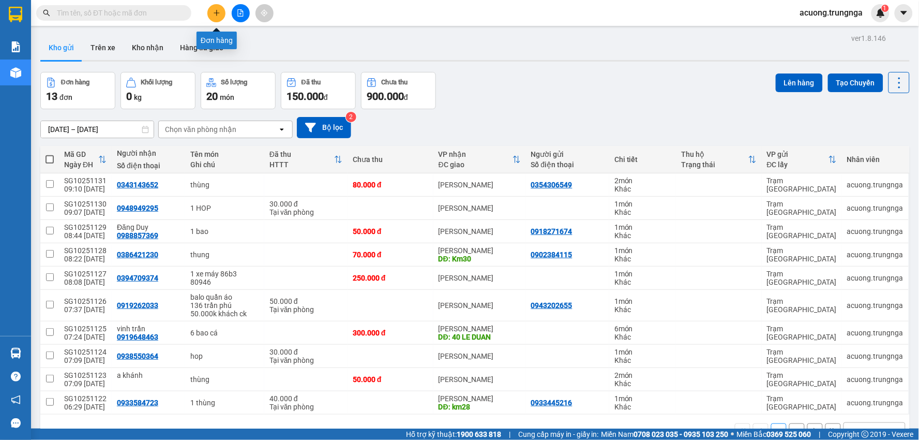
click at [223, 6] on button at bounding box center [216, 13] width 18 height 18
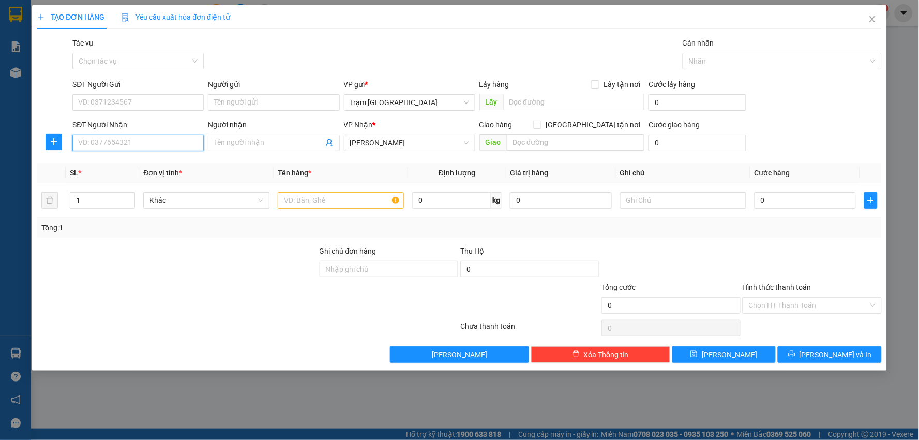
click at [158, 147] on input "SĐT Người Nhận" at bounding box center [137, 142] width 131 height 17
type input "0817011295"
click at [155, 158] on div "0817011295" at bounding box center [138, 163] width 119 height 11
type input "30.000"
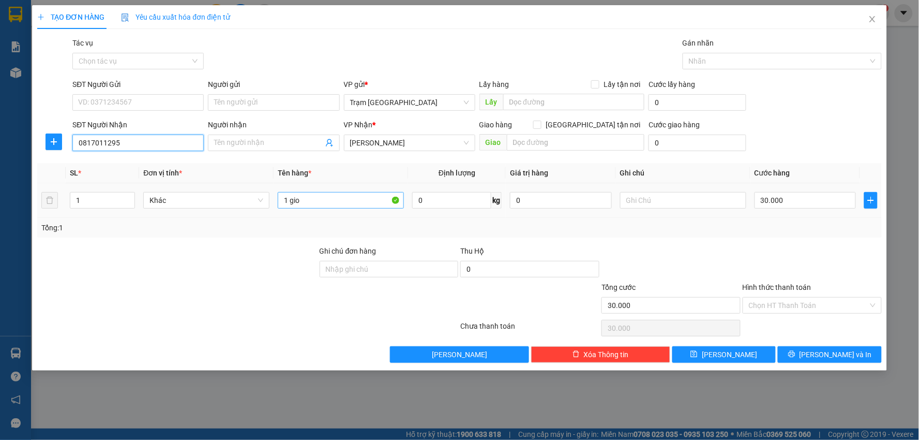
type input "0817011295"
click at [313, 204] on input "1 gio" at bounding box center [341, 200] width 126 height 17
type input "1 hop"
click at [848, 356] on span "[PERSON_NAME] và In" at bounding box center [836, 354] width 72 height 11
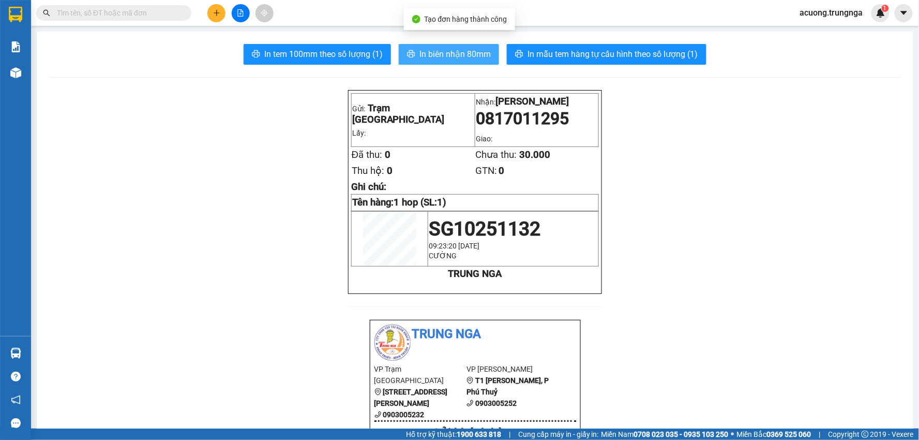
click at [428, 55] on span "In biên nhận 80mm" at bounding box center [454, 54] width 71 height 13
